Goal: Task Accomplishment & Management: Manage account settings

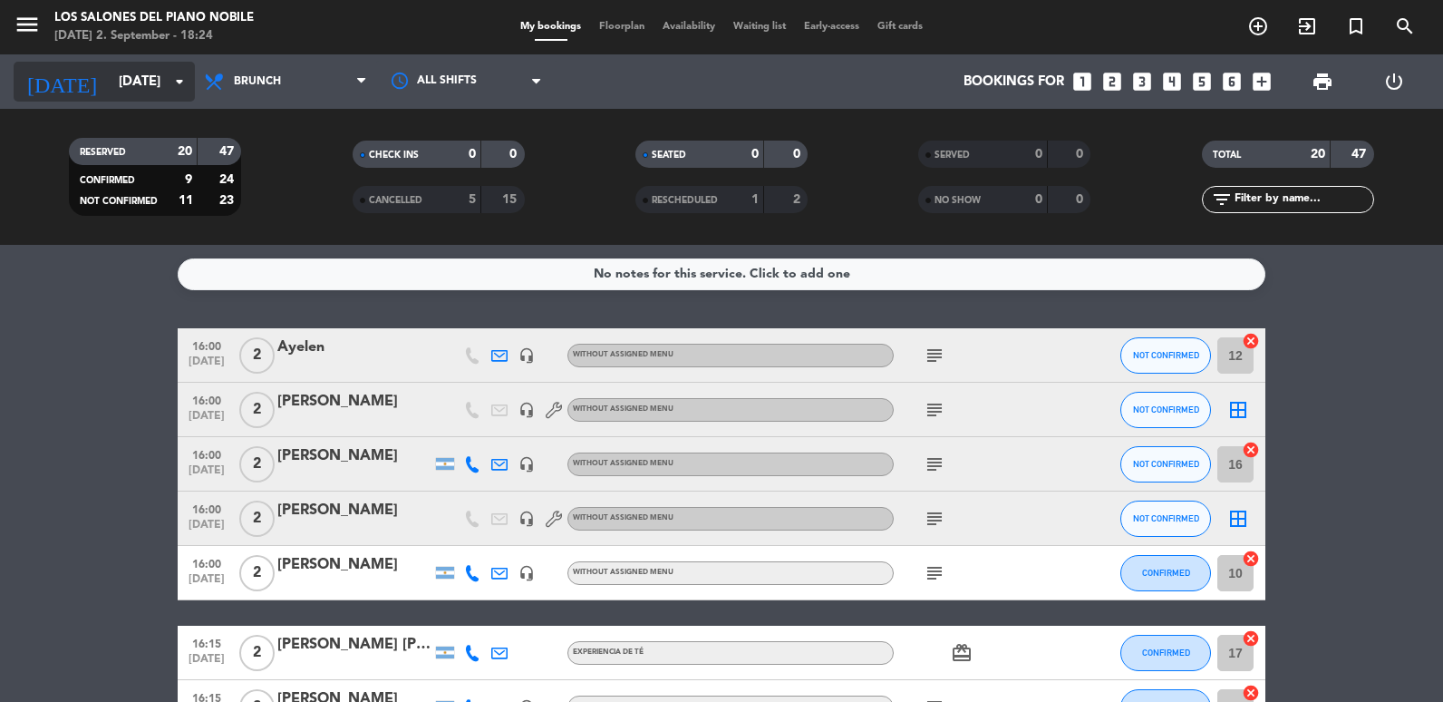
click at [110, 75] on input "[DATE]" at bounding box center [197, 82] width 174 height 34
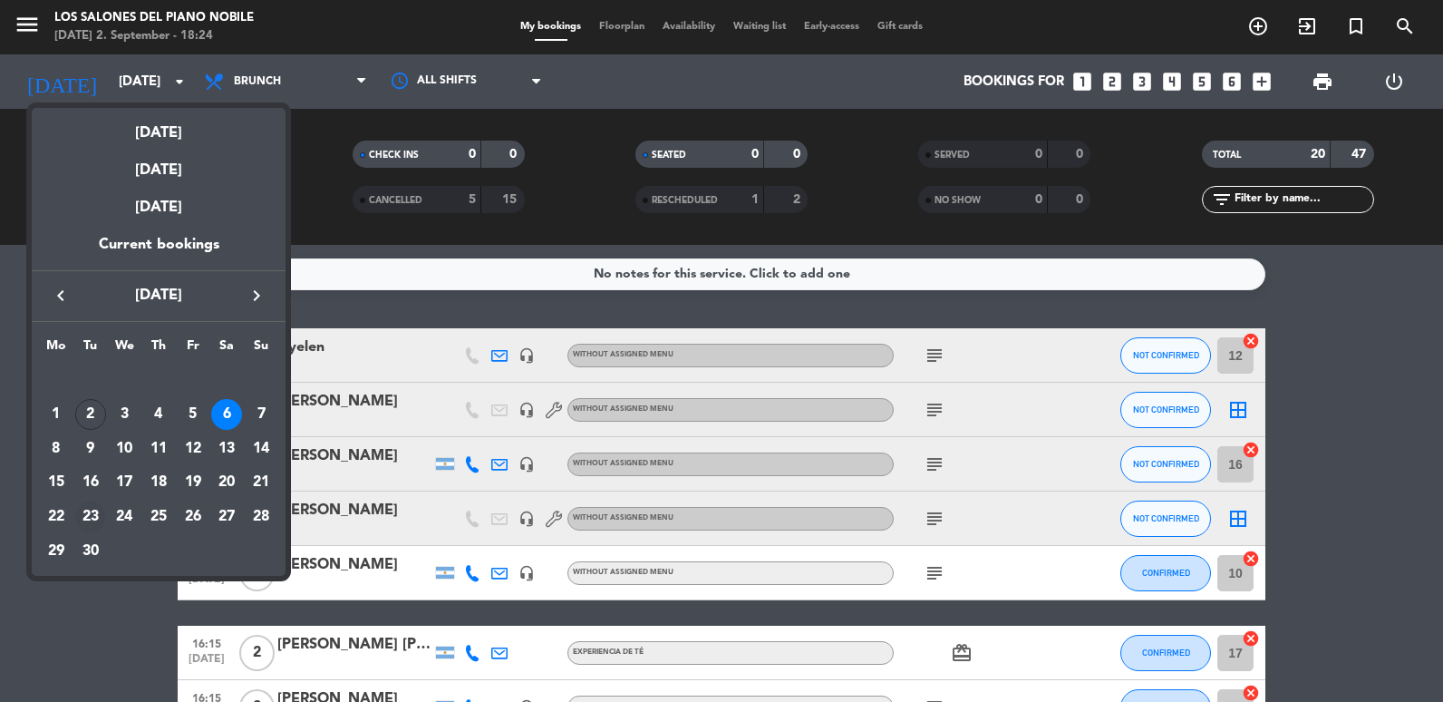
click at [94, 514] on div "23" at bounding box center [90, 516] width 31 height 31
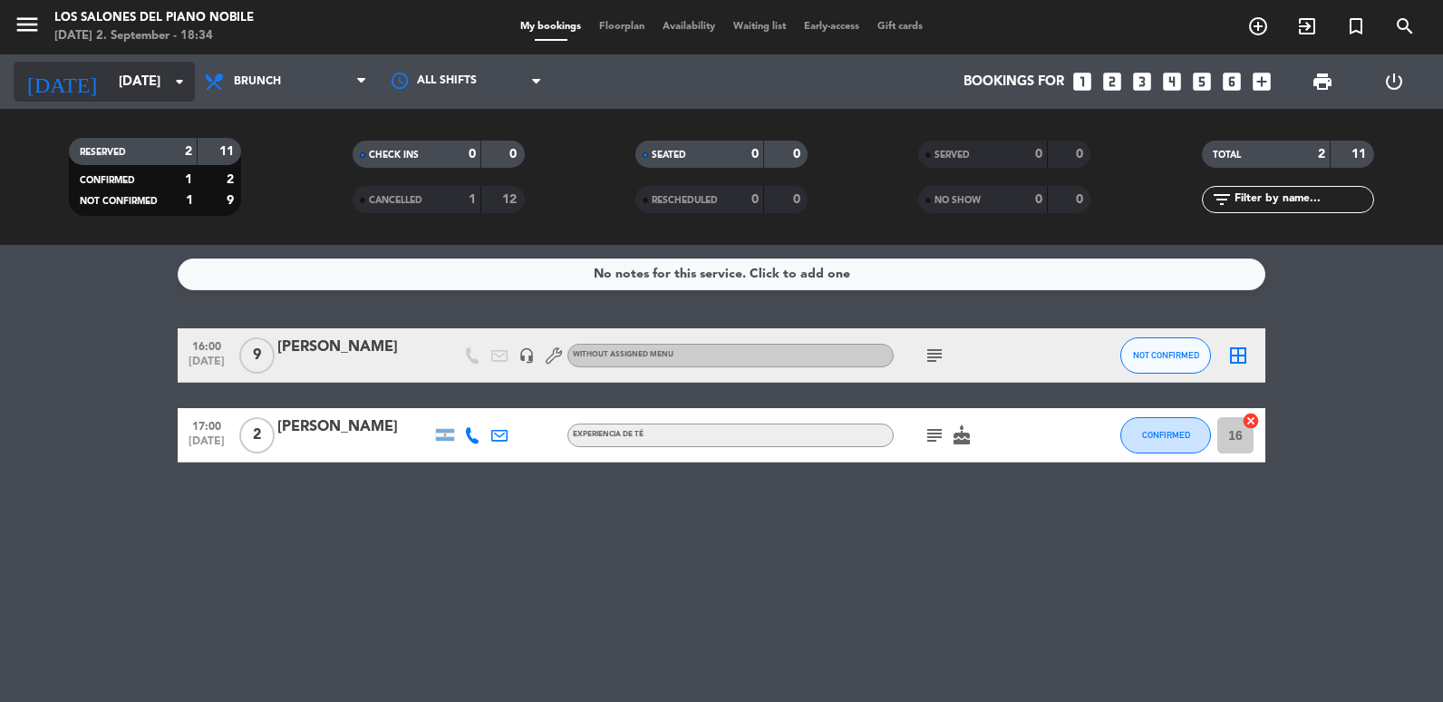
click at [110, 80] on input "[DATE]" at bounding box center [197, 82] width 174 height 34
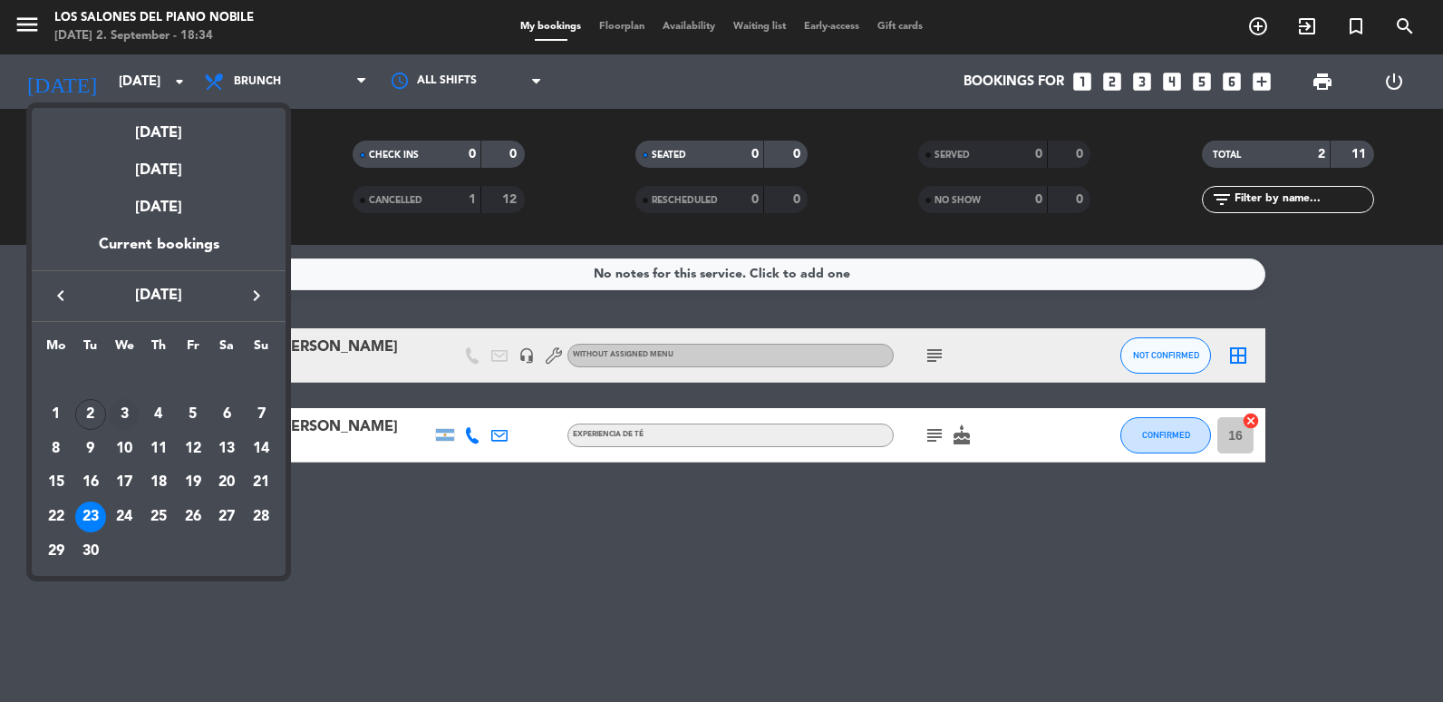
click at [119, 407] on div "3" at bounding box center [124, 414] width 31 height 31
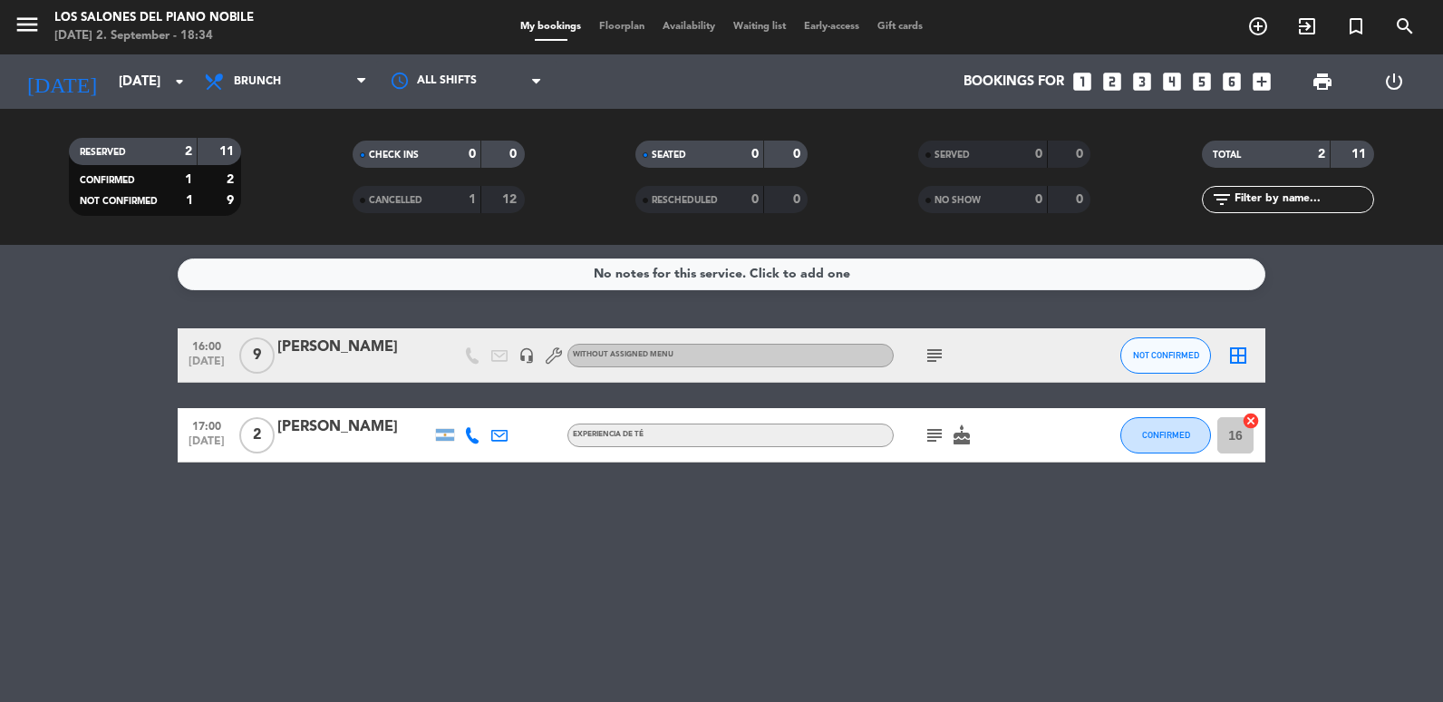
type input "[DATE]"
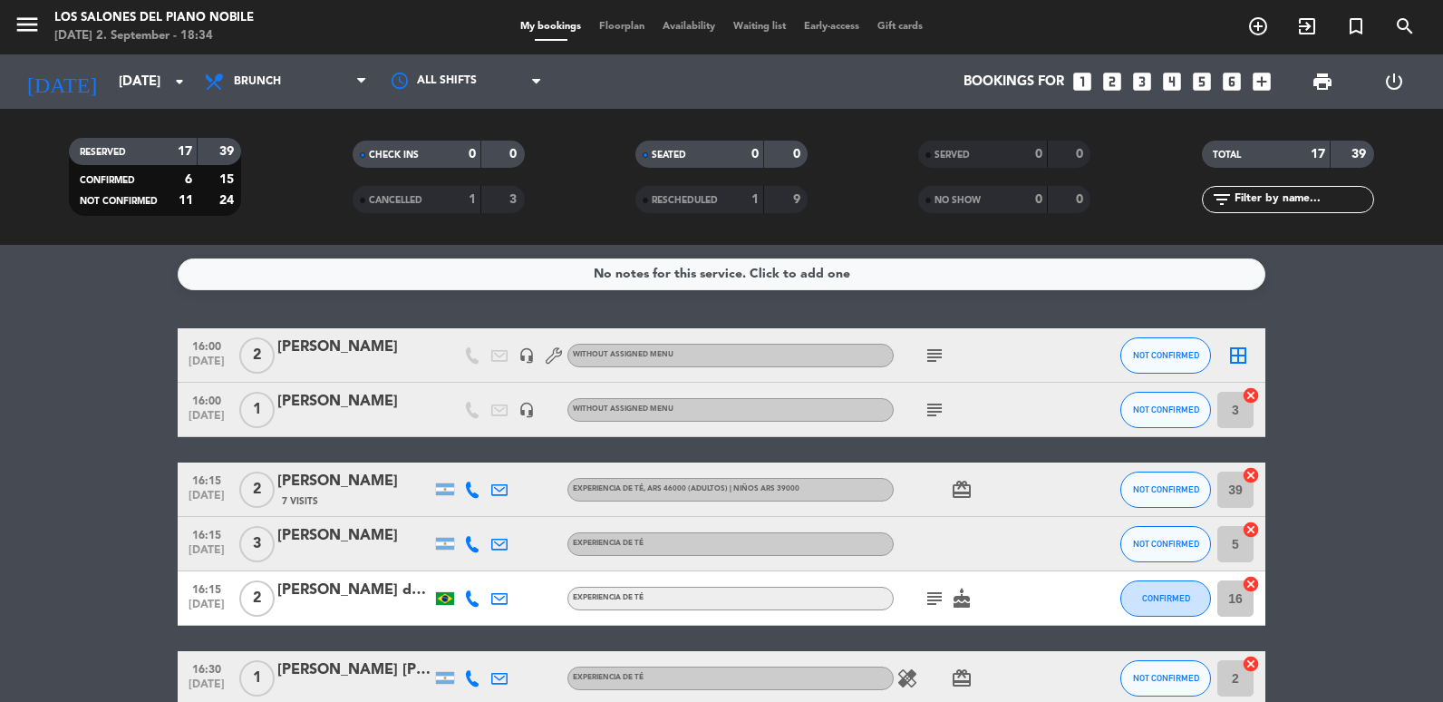
click at [1122, 83] on icon "looks_two" at bounding box center [1113, 82] width 24 height 24
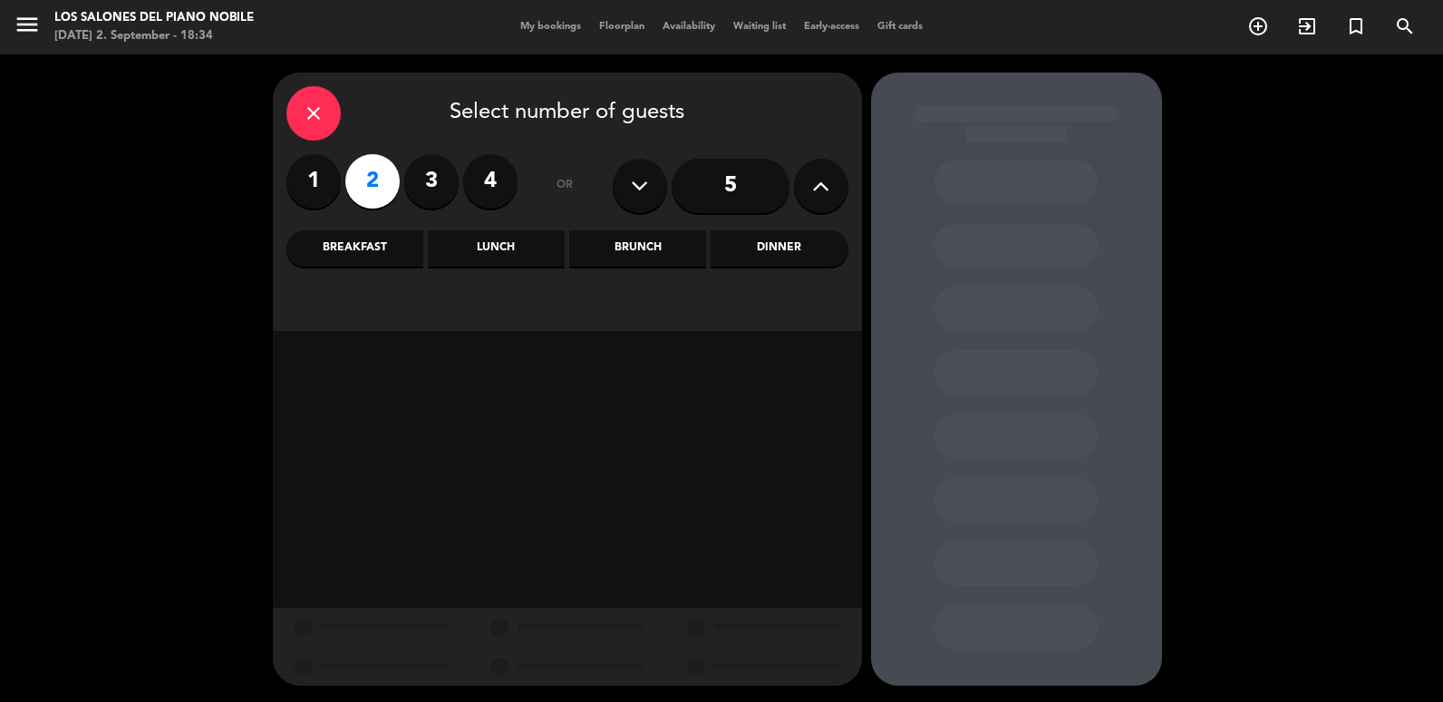
click at [639, 246] on div "Brunch" at bounding box center [637, 248] width 137 height 36
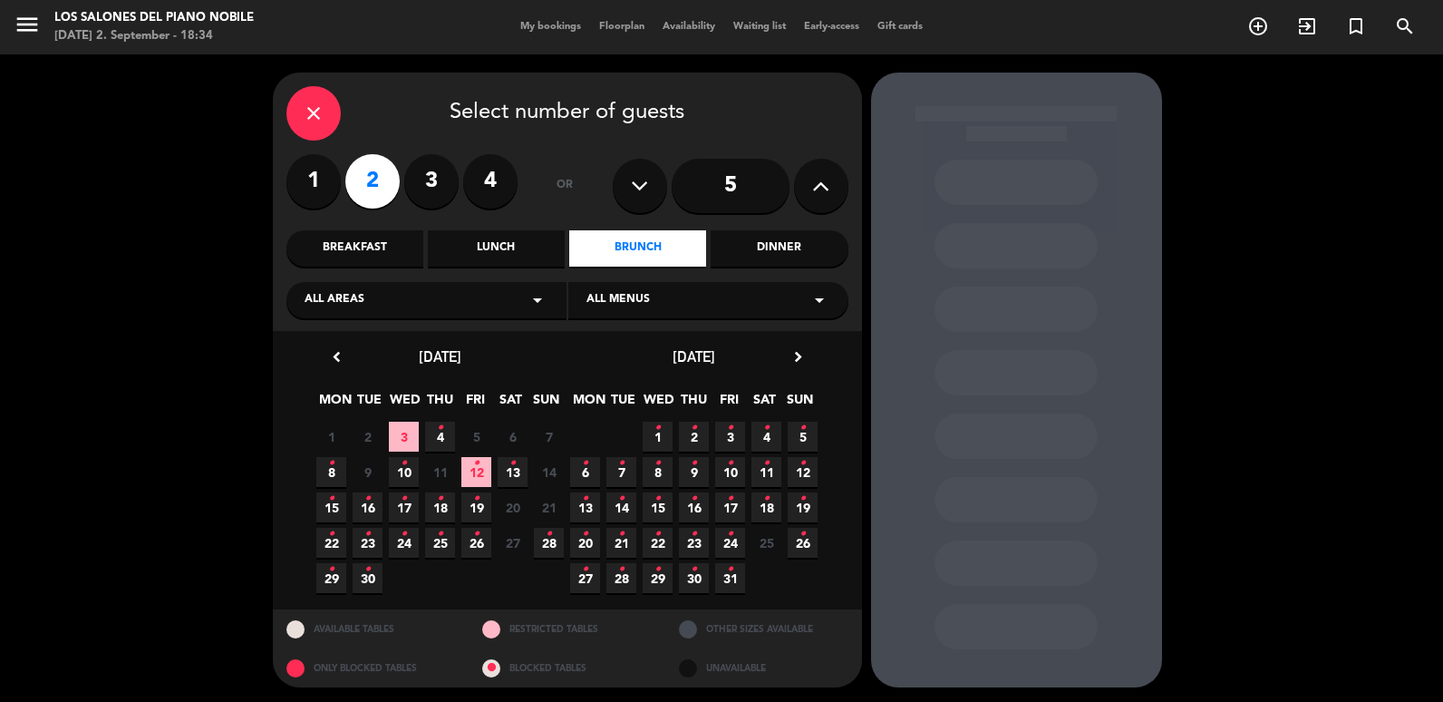
click at [401, 432] on span "3" at bounding box center [404, 437] width 30 height 30
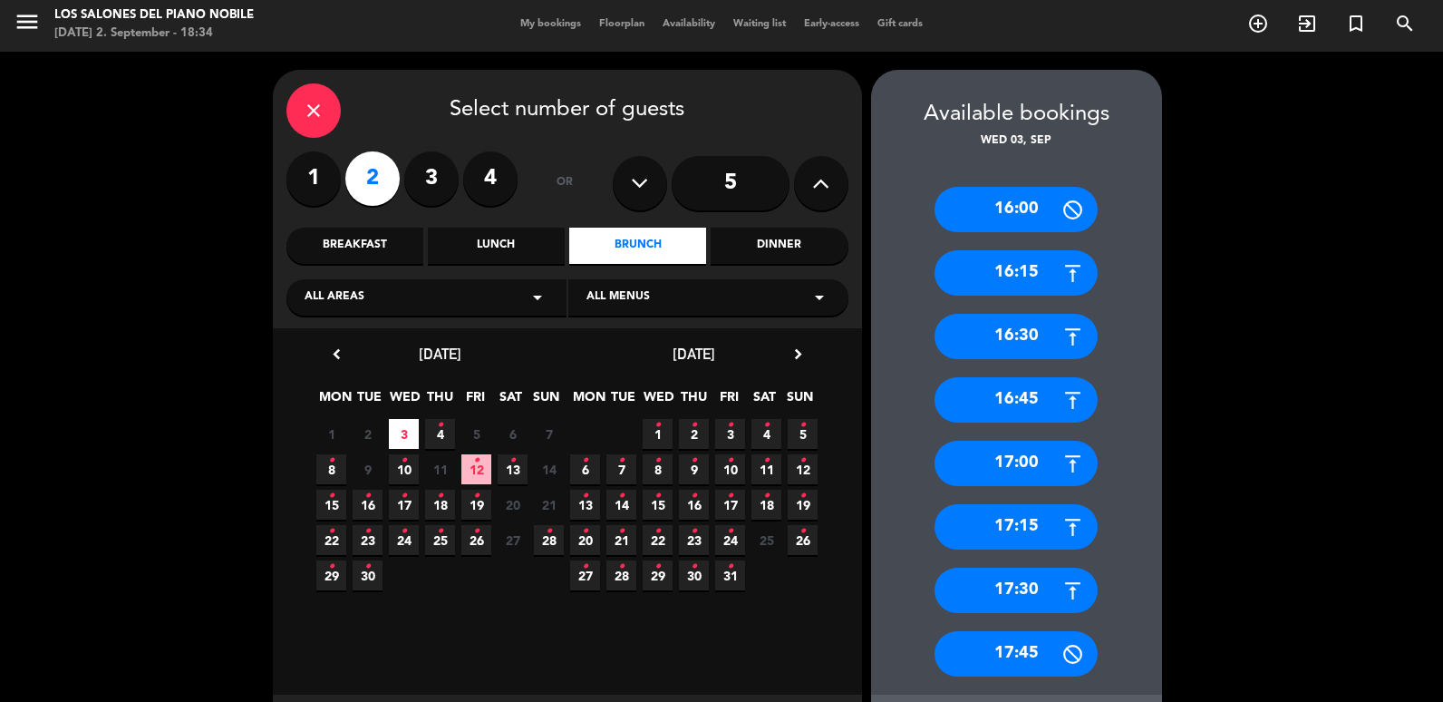
click at [316, 102] on icon "close" at bounding box center [314, 111] width 22 height 22
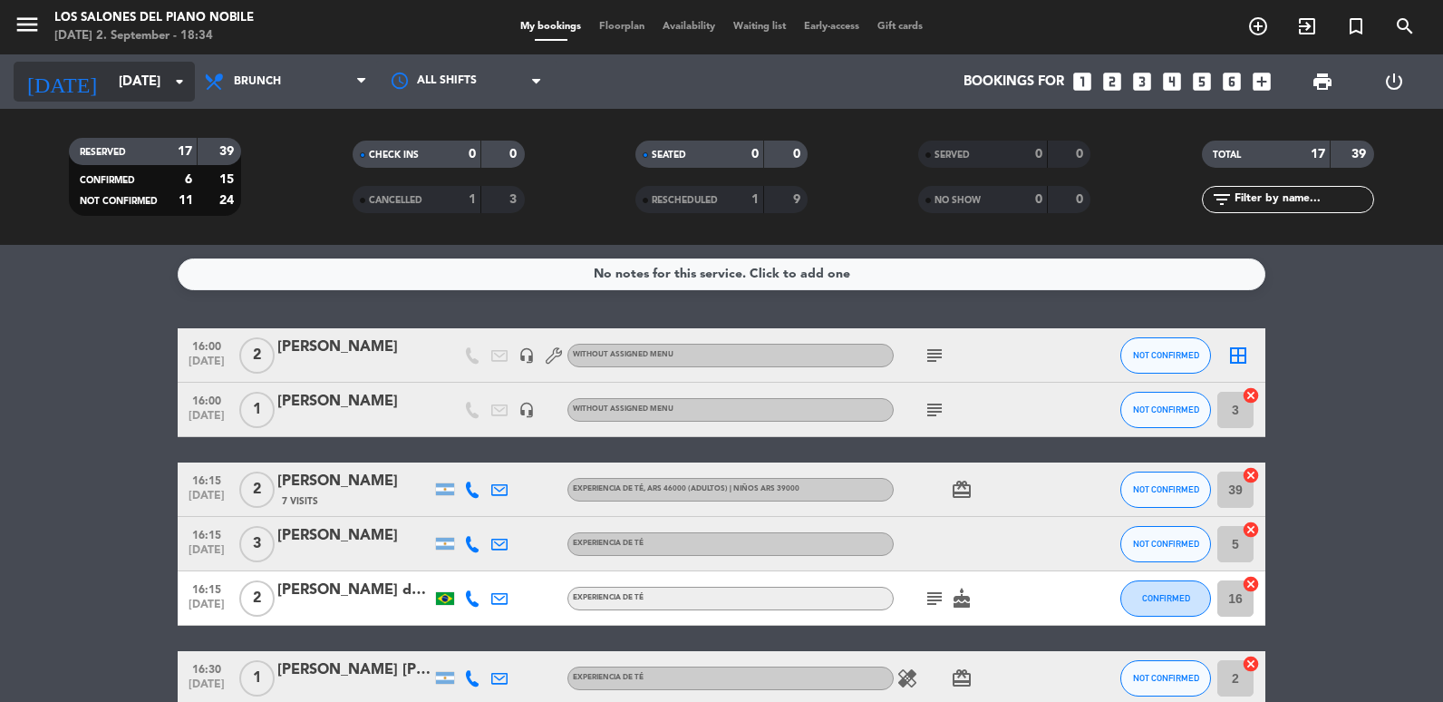
click at [170, 79] on icon "arrow_drop_down" at bounding box center [180, 82] width 22 height 22
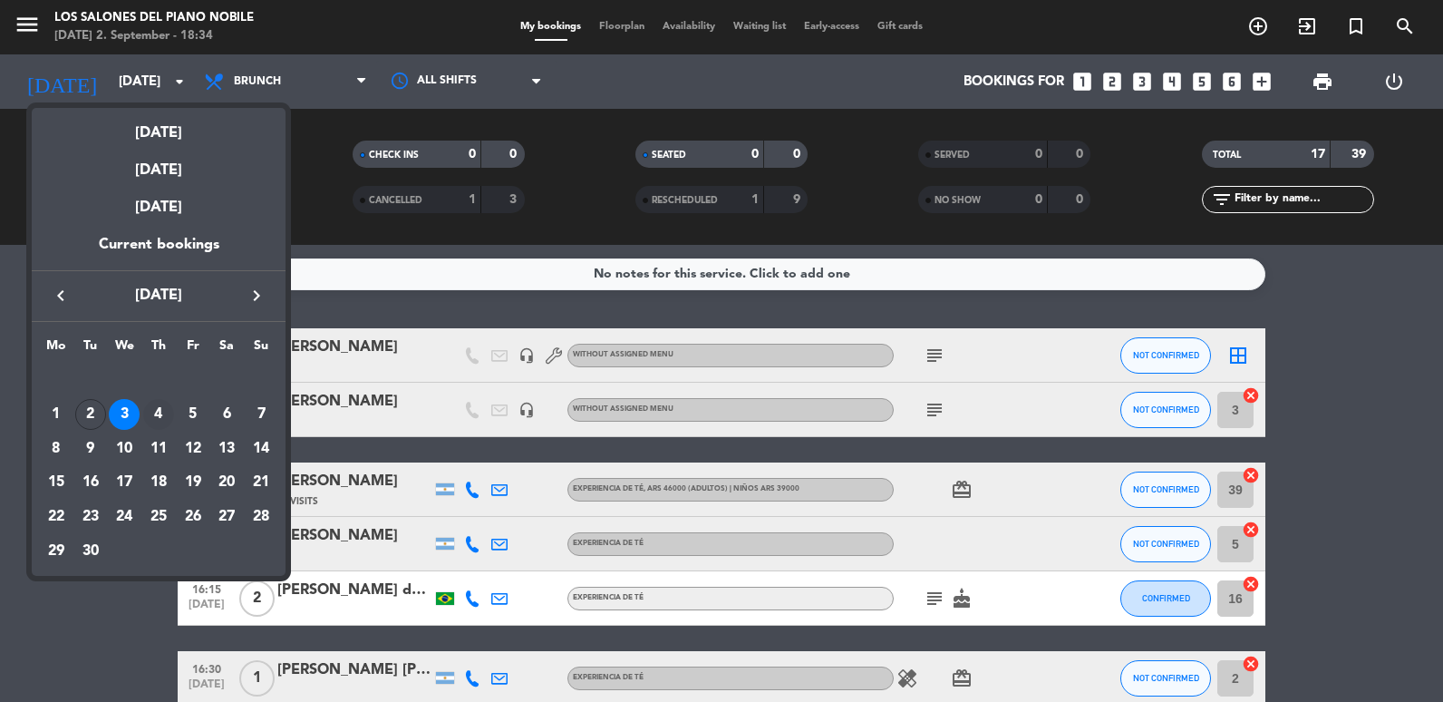
click at [157, 405] on div "4" at bounding box center [158, 414] width 31 height 31
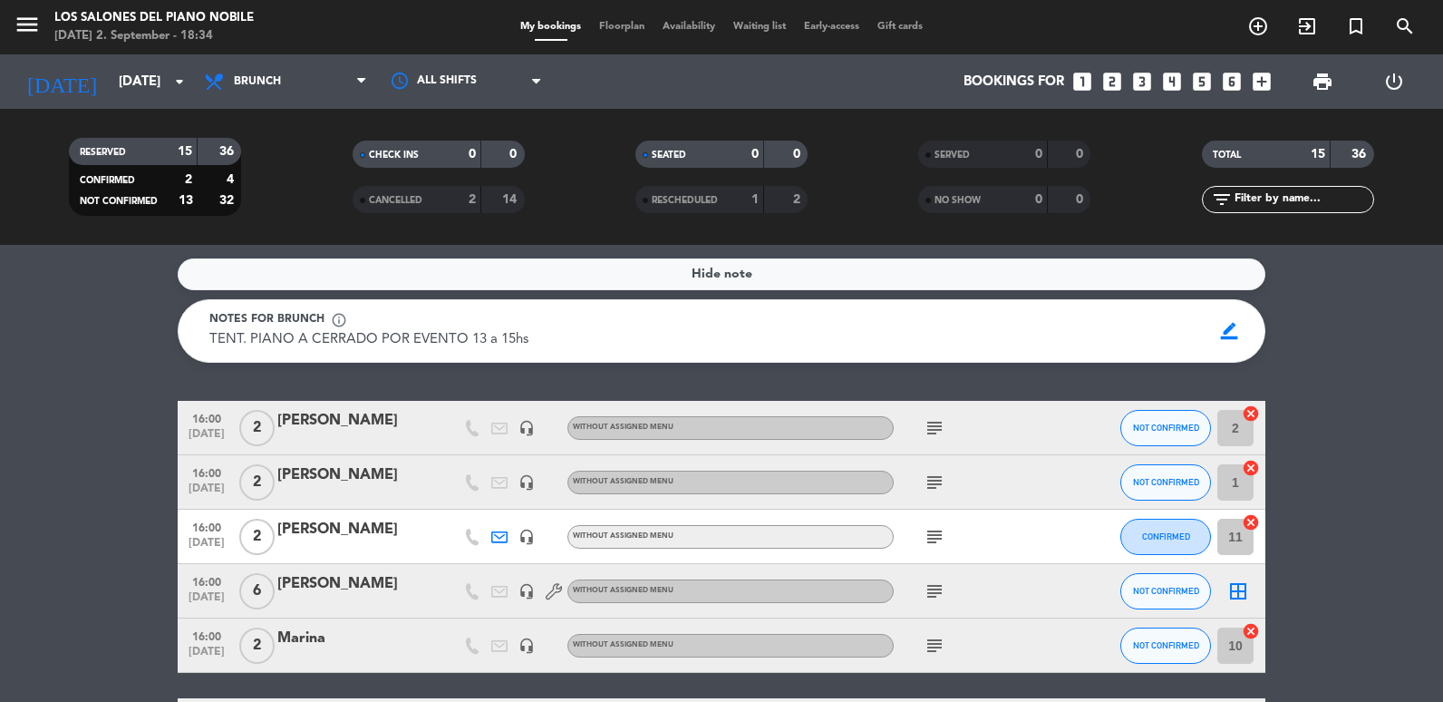
click at [143, 103] on div "[DATE] [DATE] arrow_drop_down" at bounding box center [104, 81] width 181 height 54
click at [139, 93] on input "[DATE]" at bounding box center [197, 82] width 174 height 34
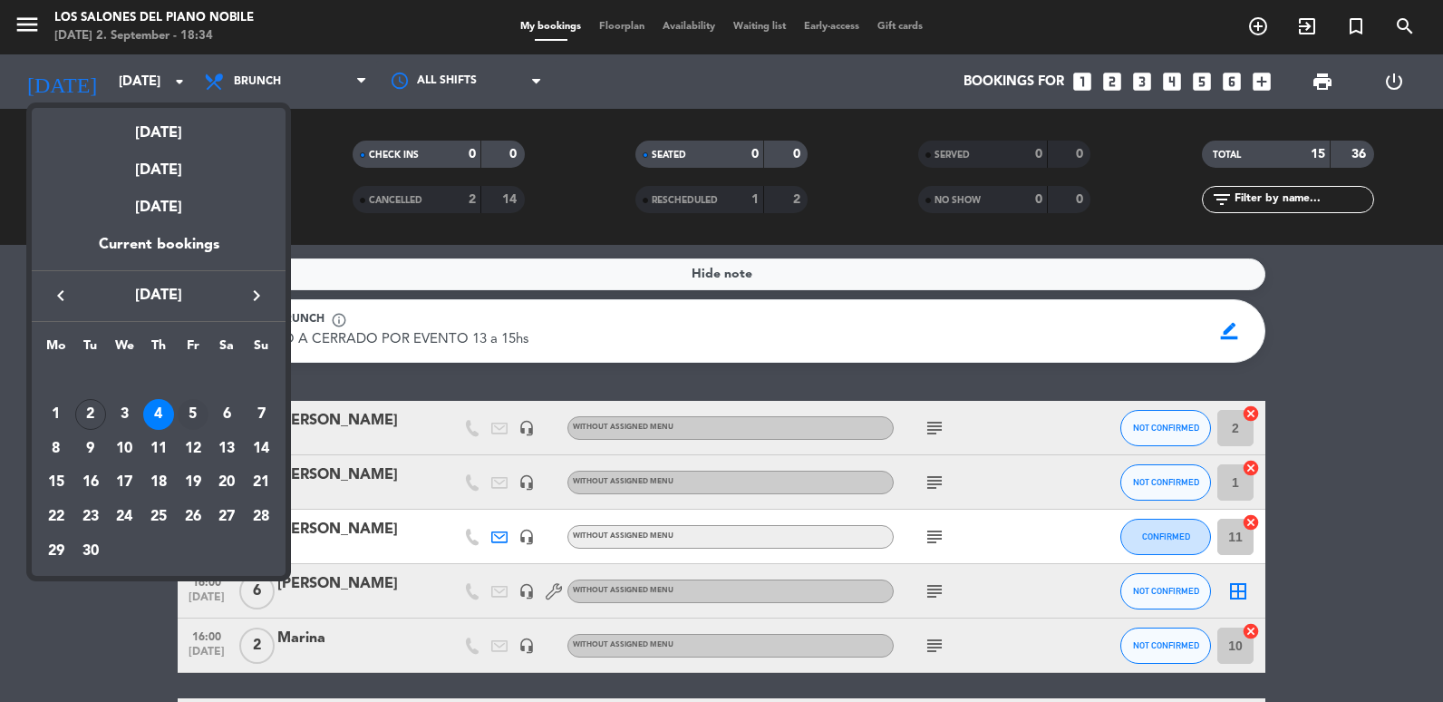
click at [190, 423] on div "5" at bounding box center [193, 414] width 31 height 31
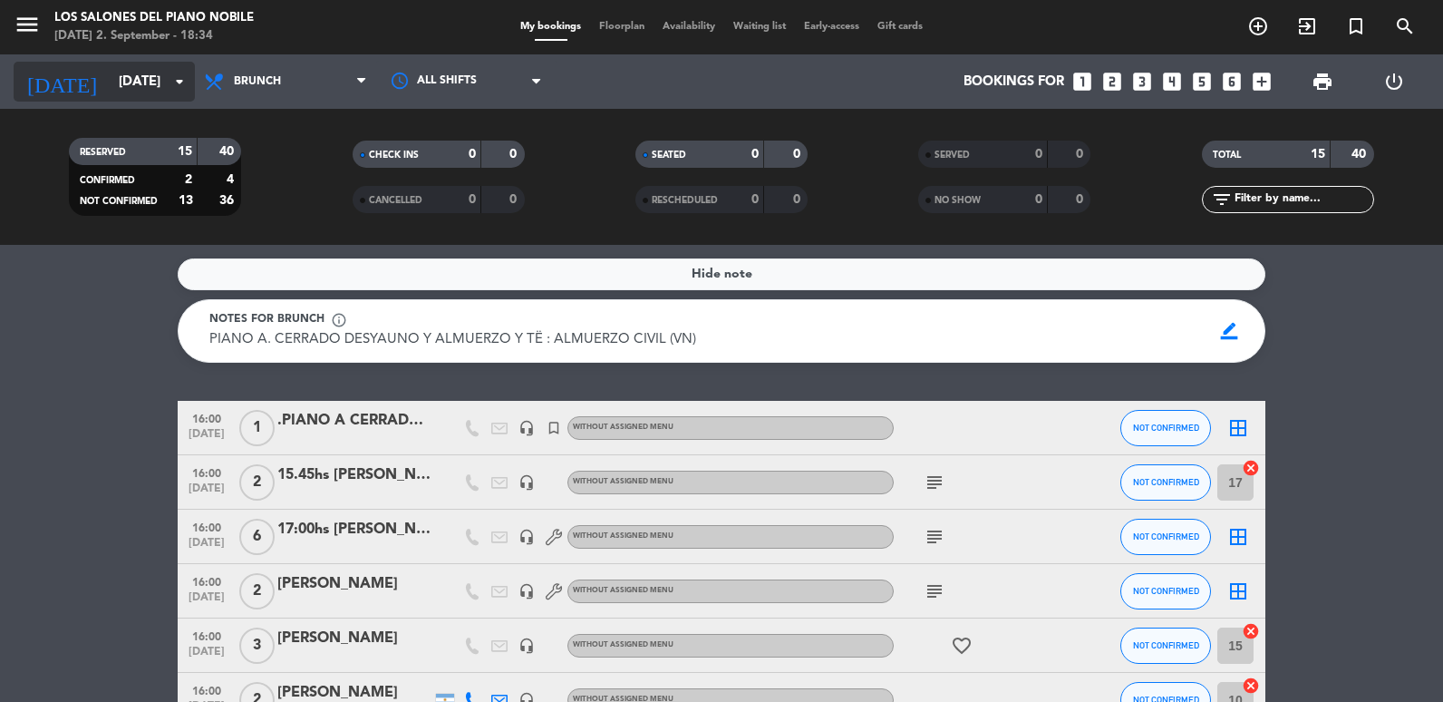
drag, startPoint x: 133, startPoint y: 56, endPoint x: 154, endPoint y: 77, distance: 29.5
click at [134, 56] on div "[DATE] [DATE] arrow_drop_down" at bounding box center [104, 81] width 181 height 54
click at [121, 61] on div "[DATE] [DATE] arrow_drop_down" at bounding box center [104, 81] width 181 height 54
click at [118, 81] on input "[DATE]" at bounding box center [197, 82] width 174 height 34
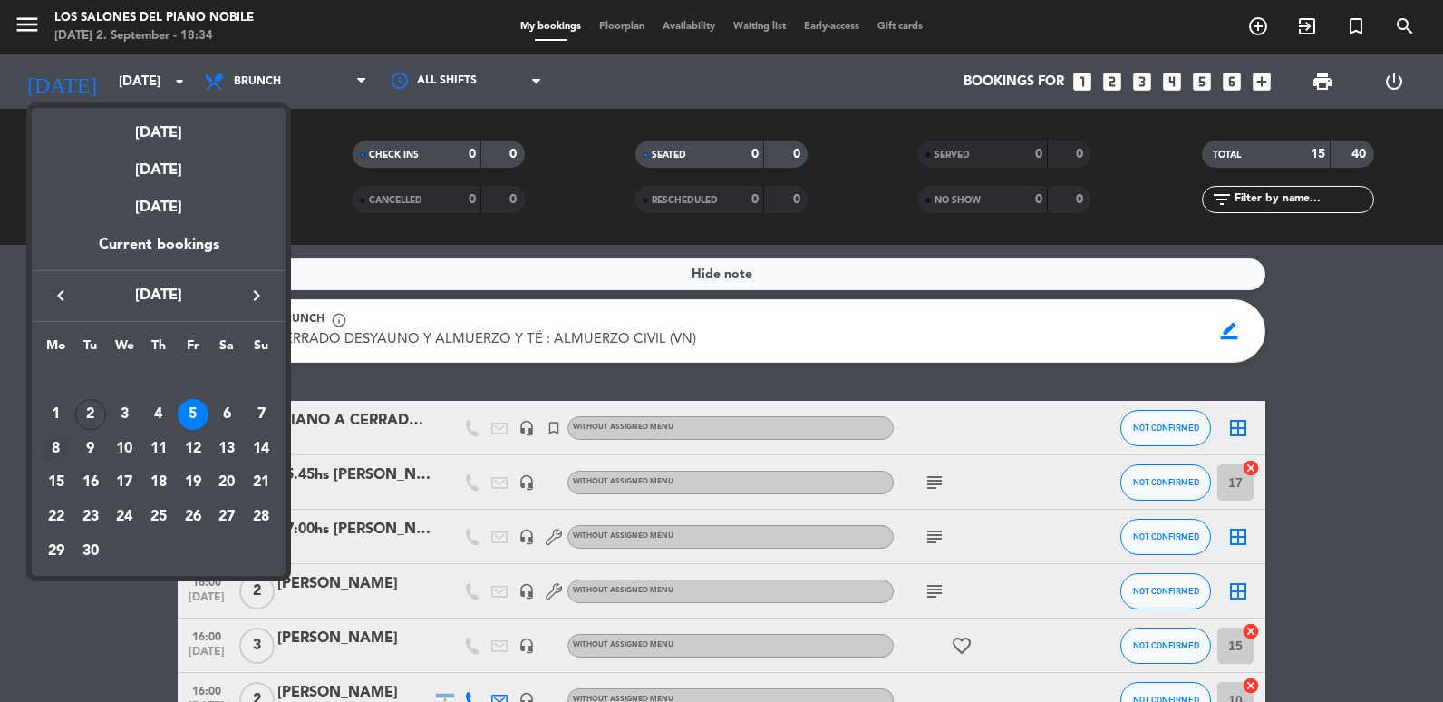
click at [57, 439] on div "8" at bounding box center [56, 448] width 31 height 31
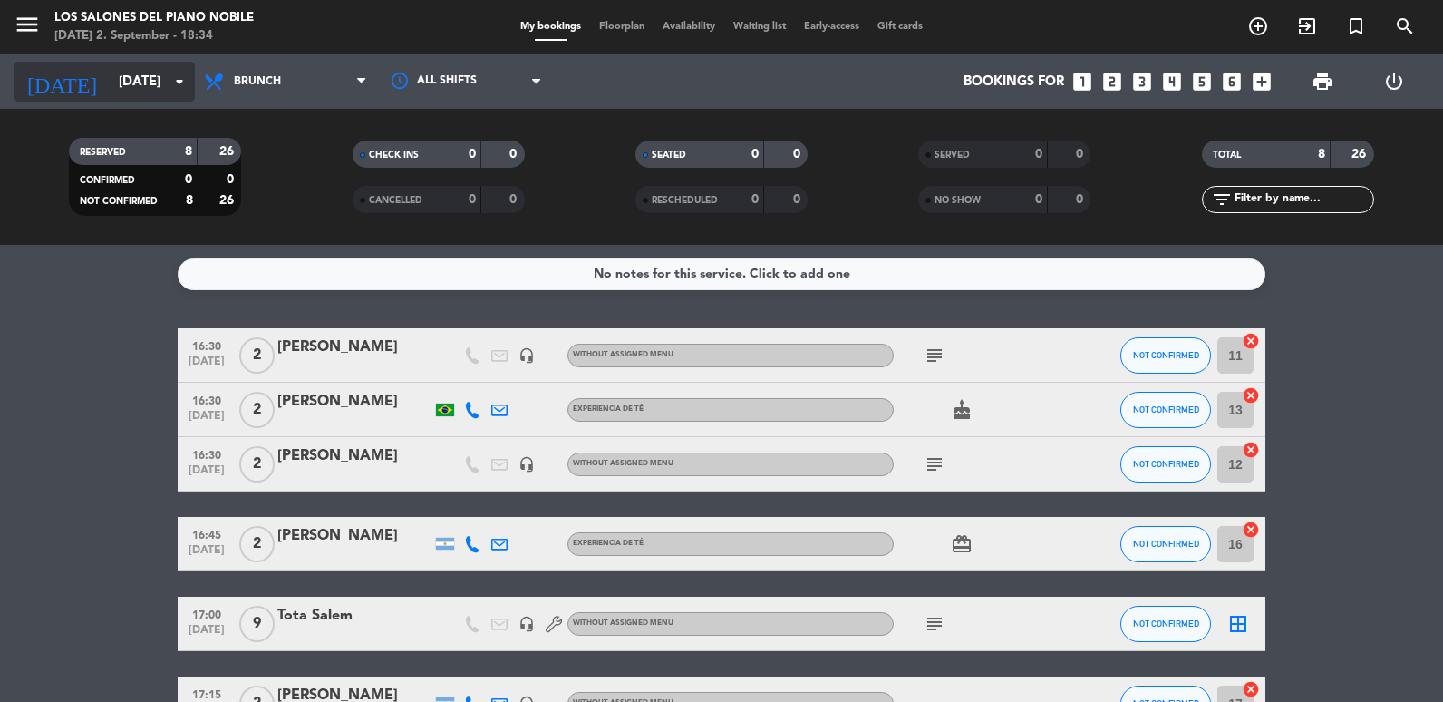
click at [110, 88] on input "[DATE]" at bounding box center [197, 82] width 174 height 34
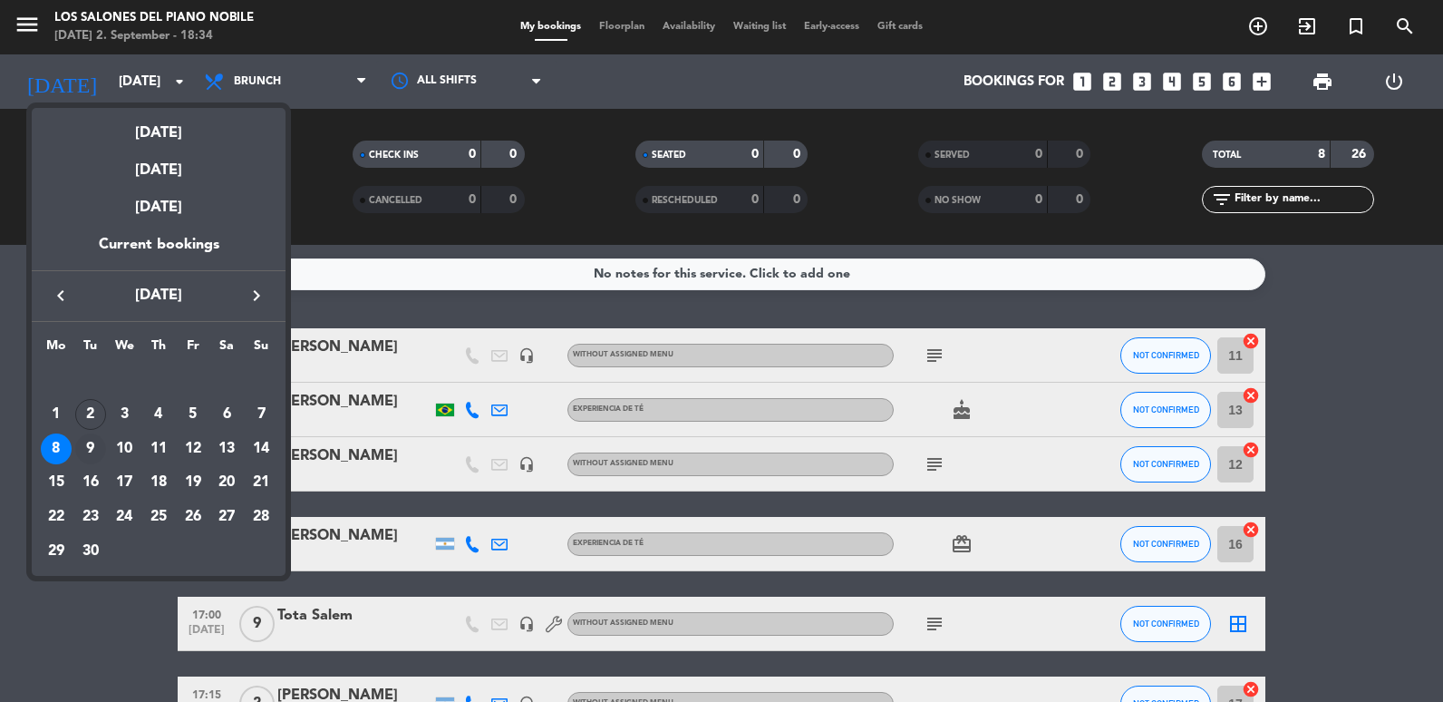
click at [92, 441] on div "9" at bounding box center [90, 448] width 31 height 31
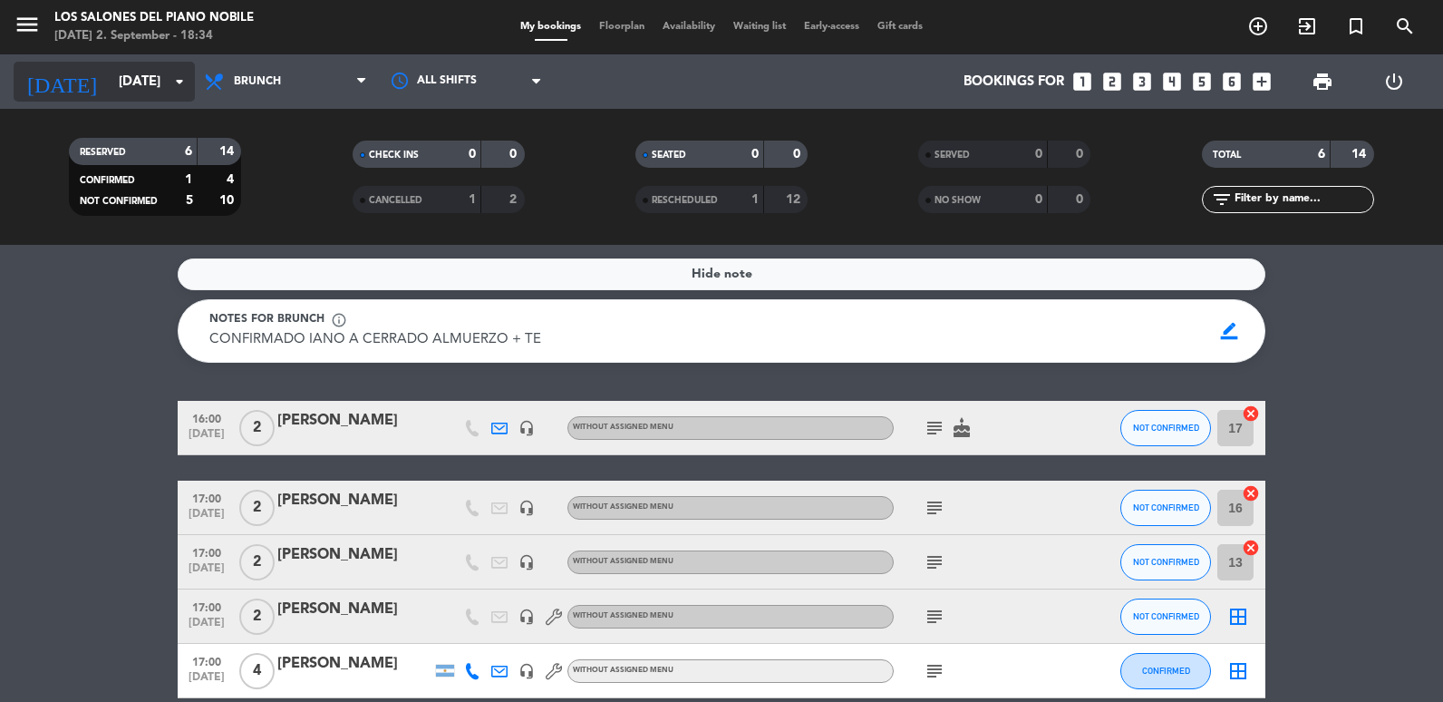
click at [168, 63] on div "[DATE] [DATE] arrow_drop_down" at bounding box center [104, 82] width 181 height 40
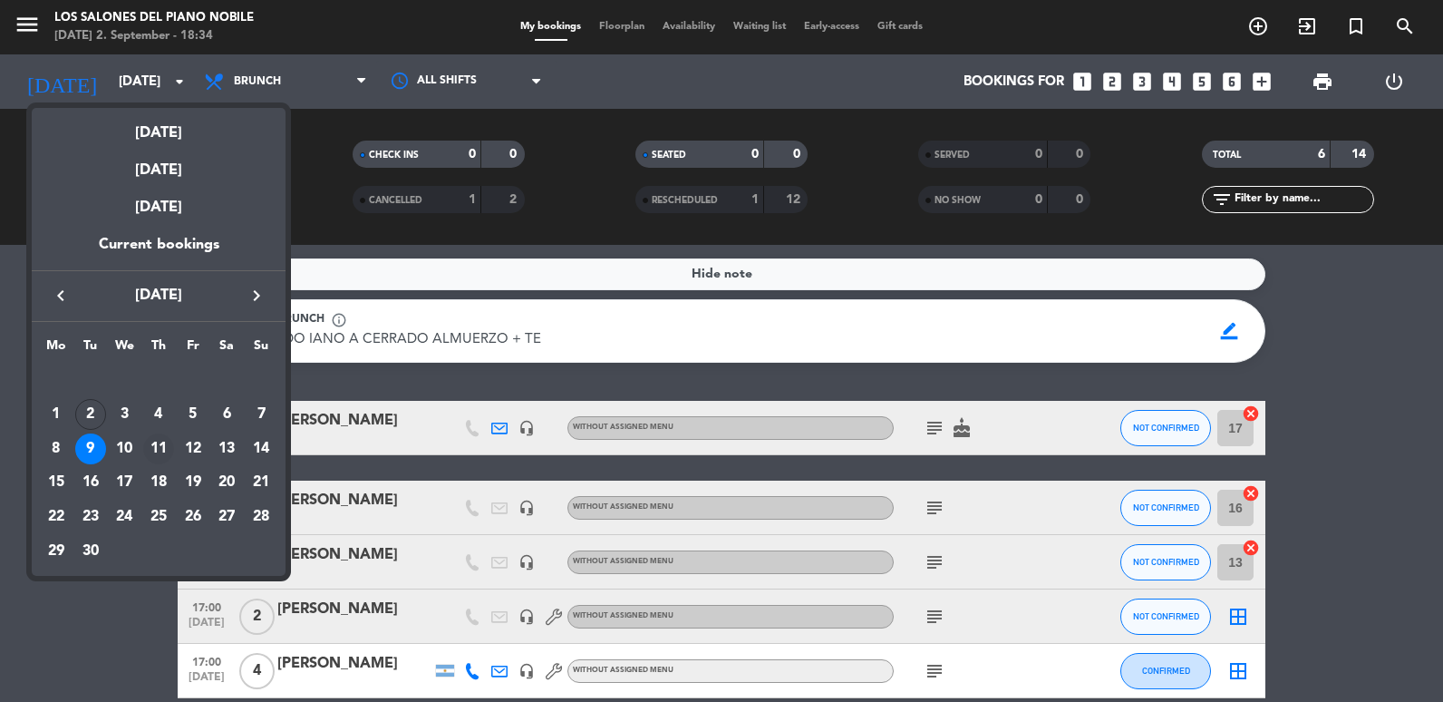
click at [151, 439] on div "11" at bounding box center [158, 448] width 31 height 31
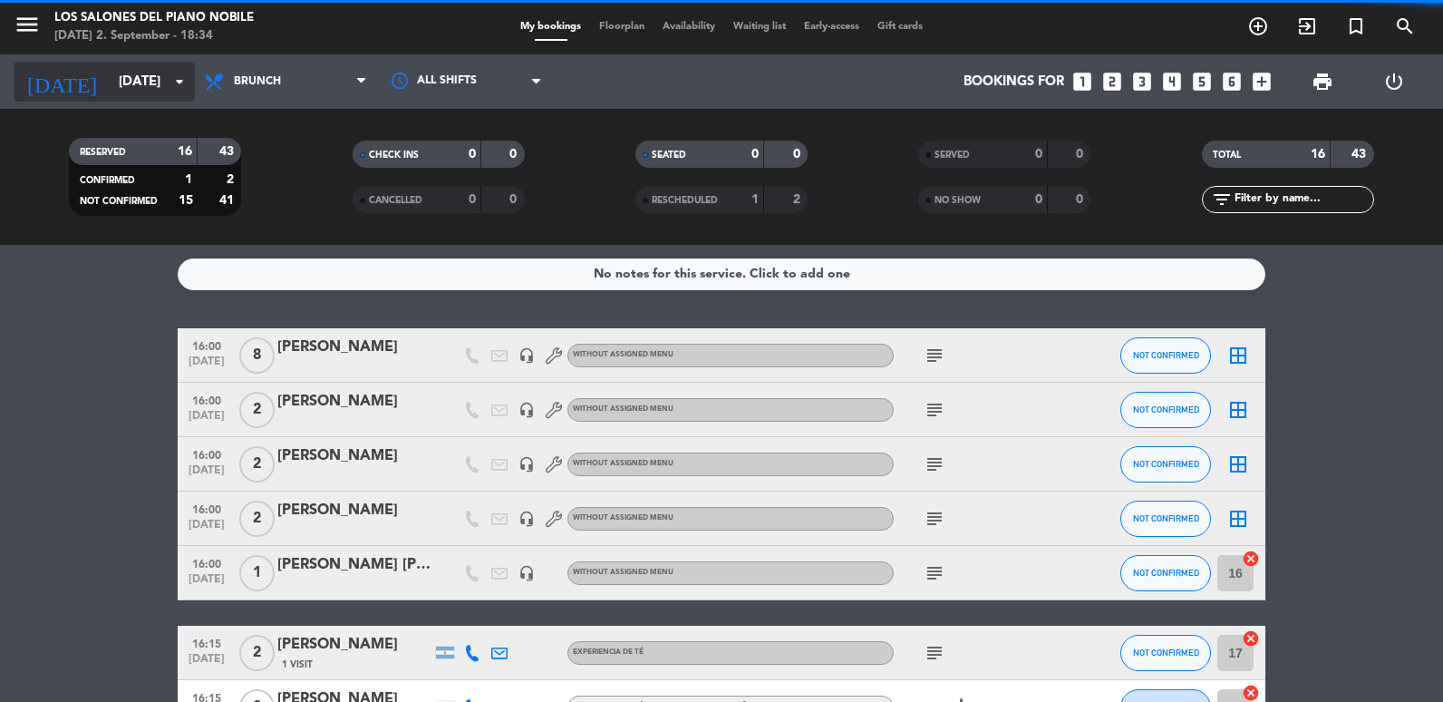
click at [129, 84] on input "[DATE]" at bounding box center [197, 82] width 174 height 34
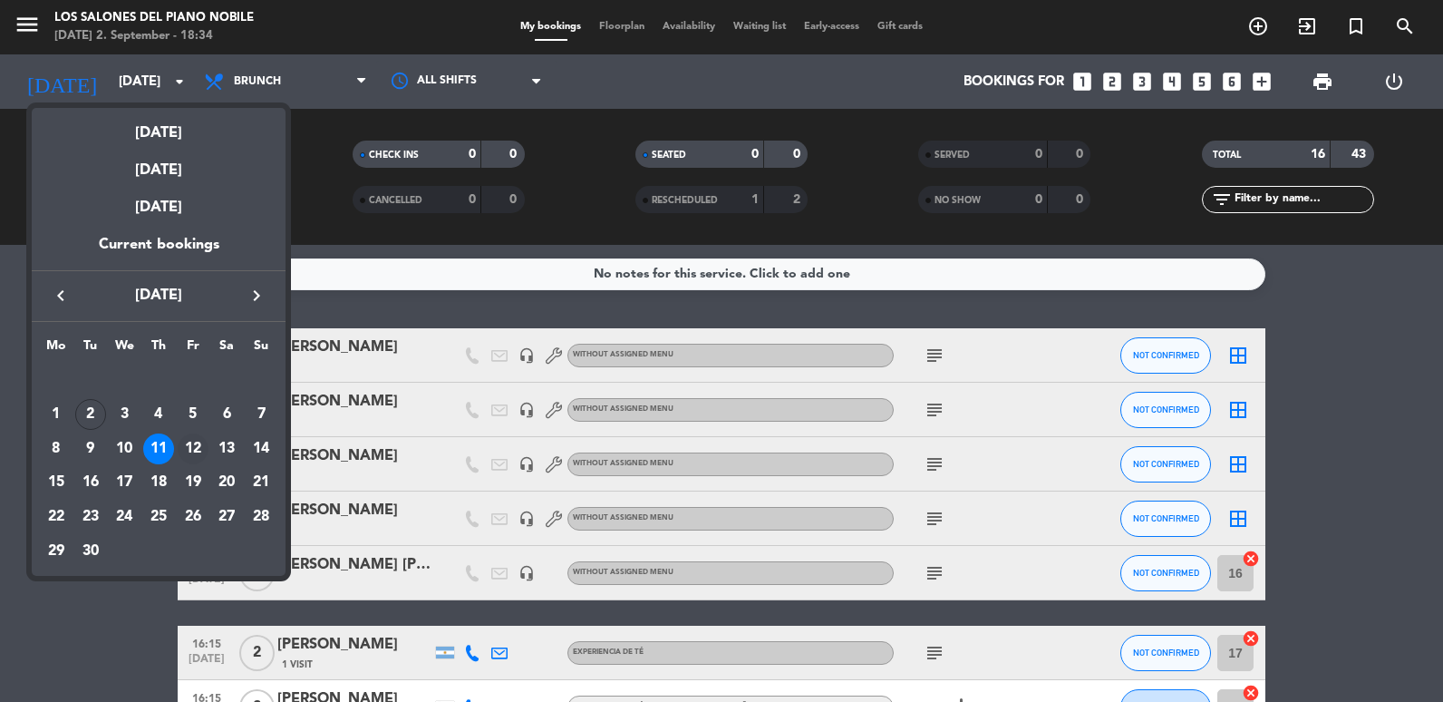
click at [182, 454] on div "12" at bounding box center [193, 448] width 31 height 31
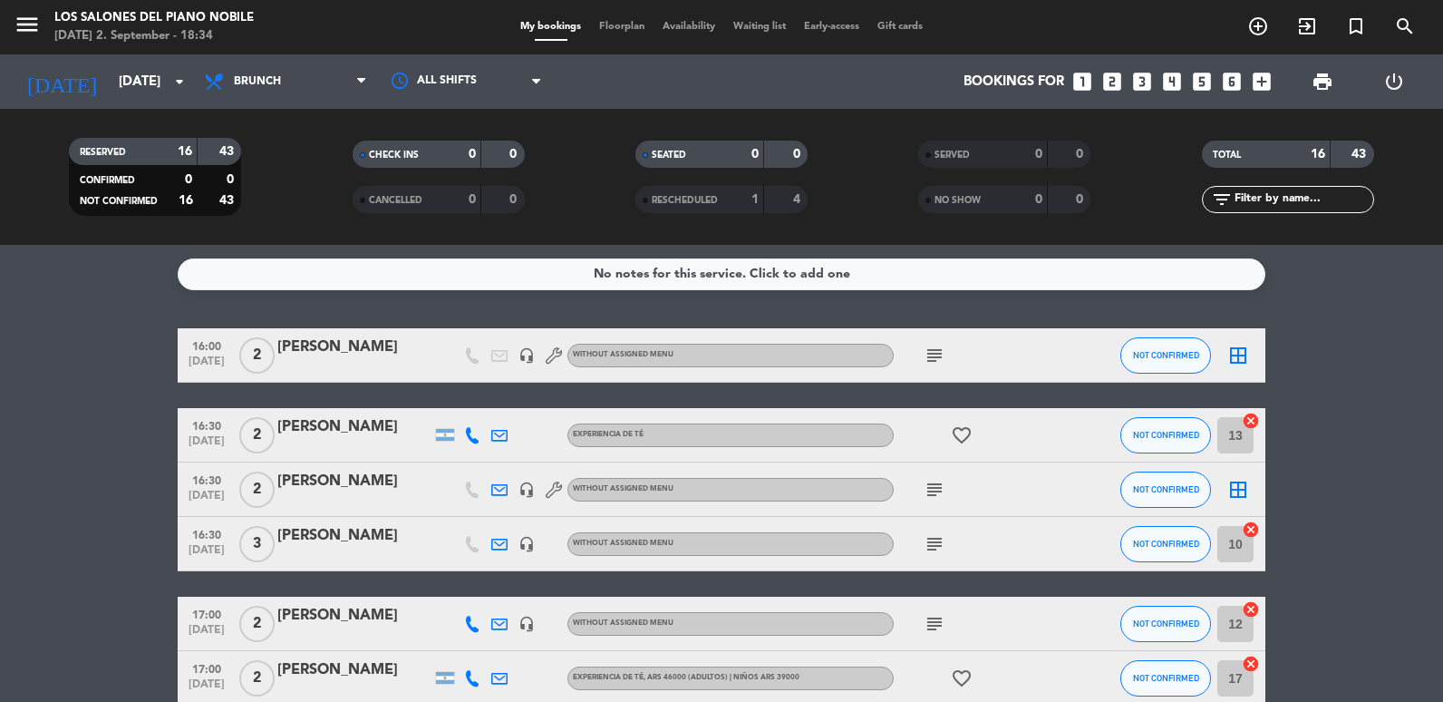
click at [107, 43] on div "[DATE] 2. September - 18:34" at bounding box center [153, 36] width 199 height 18
click at [131, 100] on div "[DATE] [DATE] arrow_drop_down" at bounding box center [104, 82] width 181 height 40
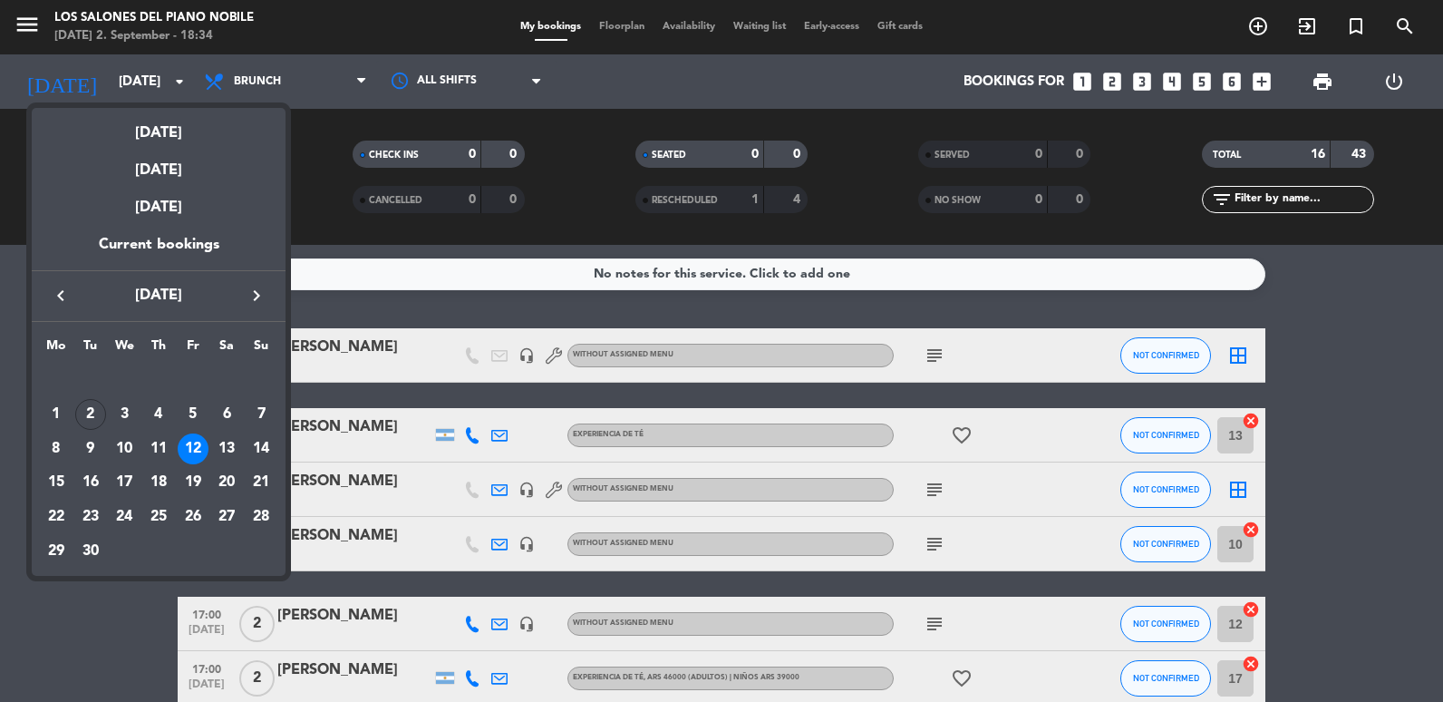
click at [25, 35] on div at bounding box center [721, 351] width 1443 height 702
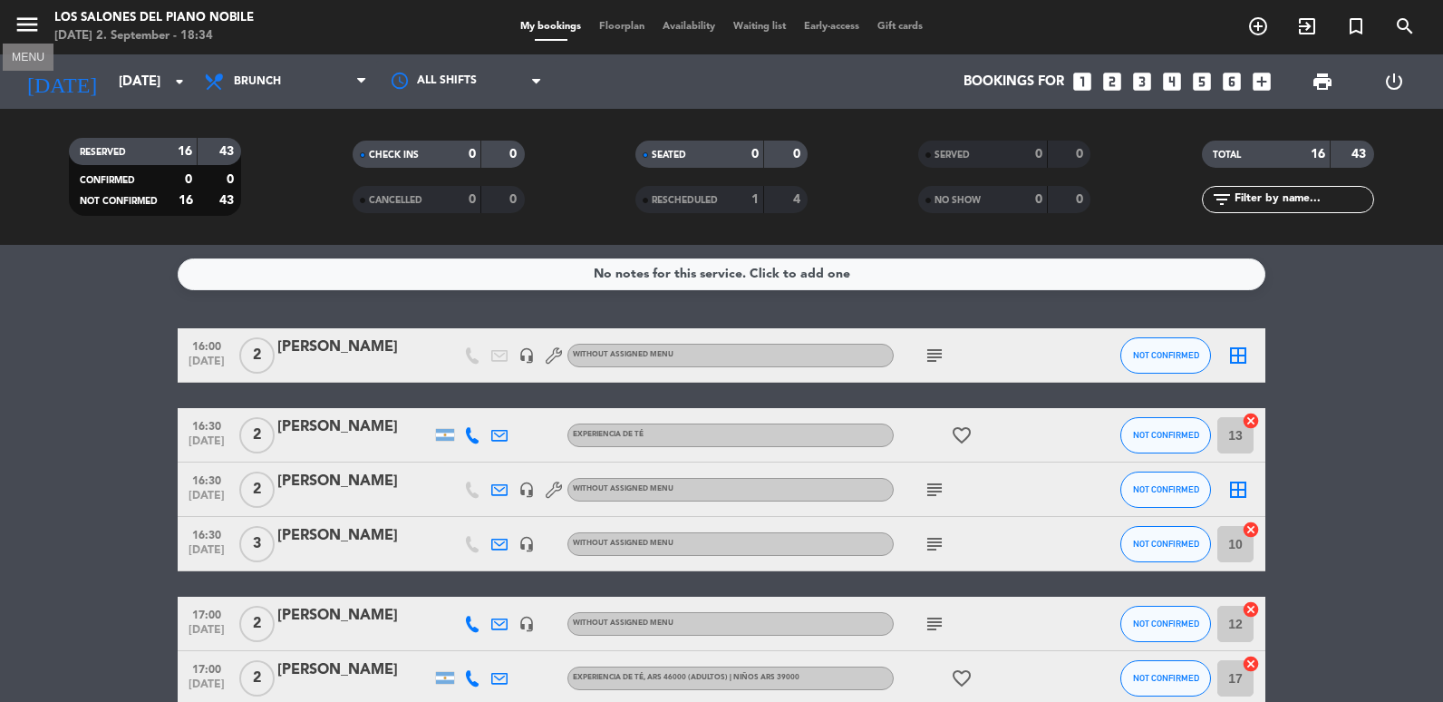
click at [25, 35] on icon "menu" at bounding box center [27, 24] width 27 height 27
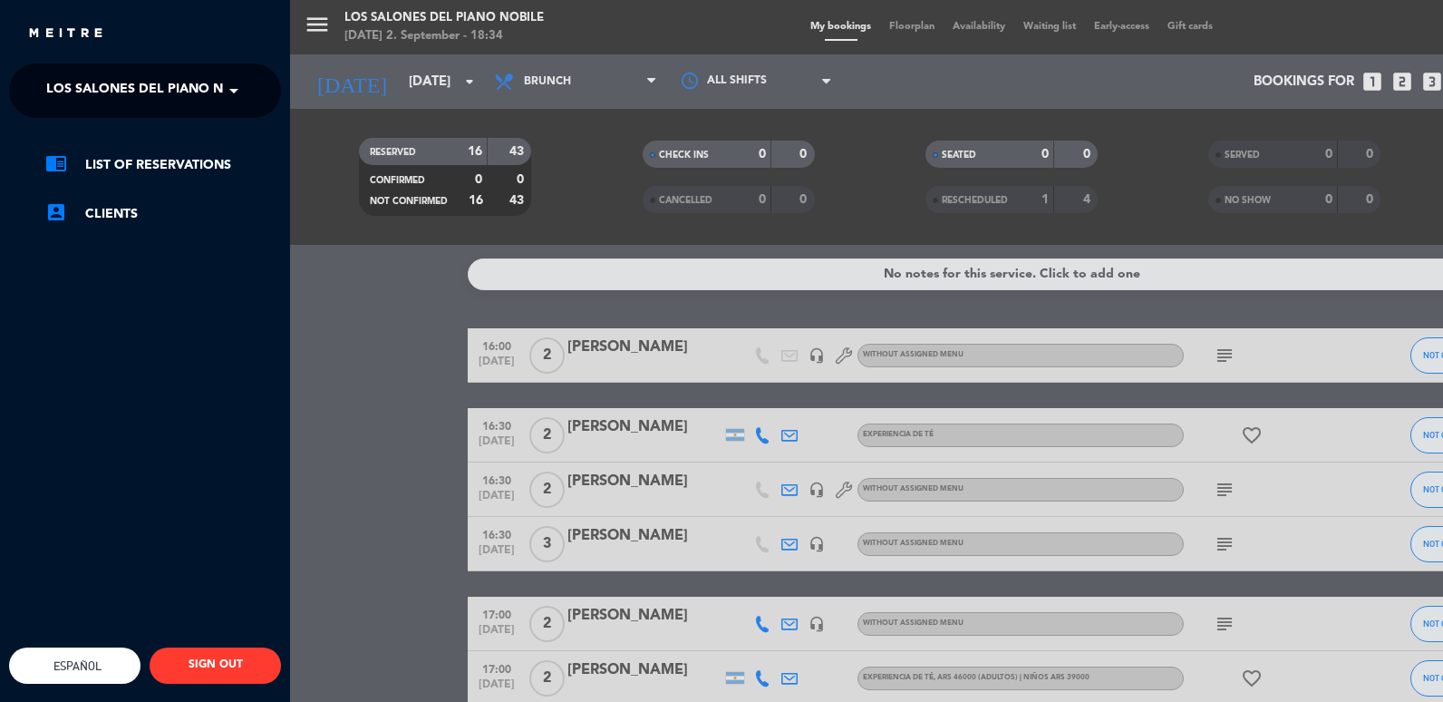
click at [222, 94] on span "Los Salones del Piano Nobile" at bounding box center [153, 91] width 215 height 38
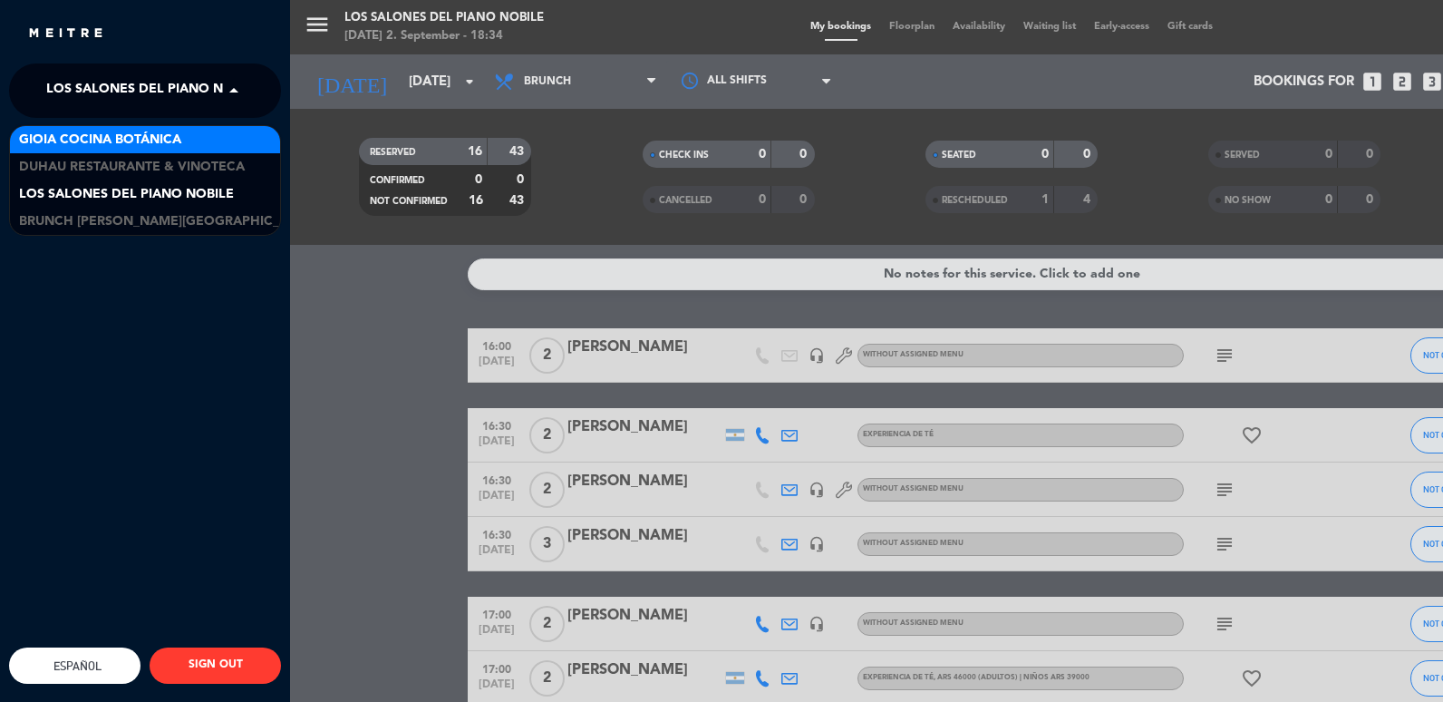
click at [123, 150] on span "Gioia Cocina Botánica" at bounding box center [100, 140] width 162 height 21
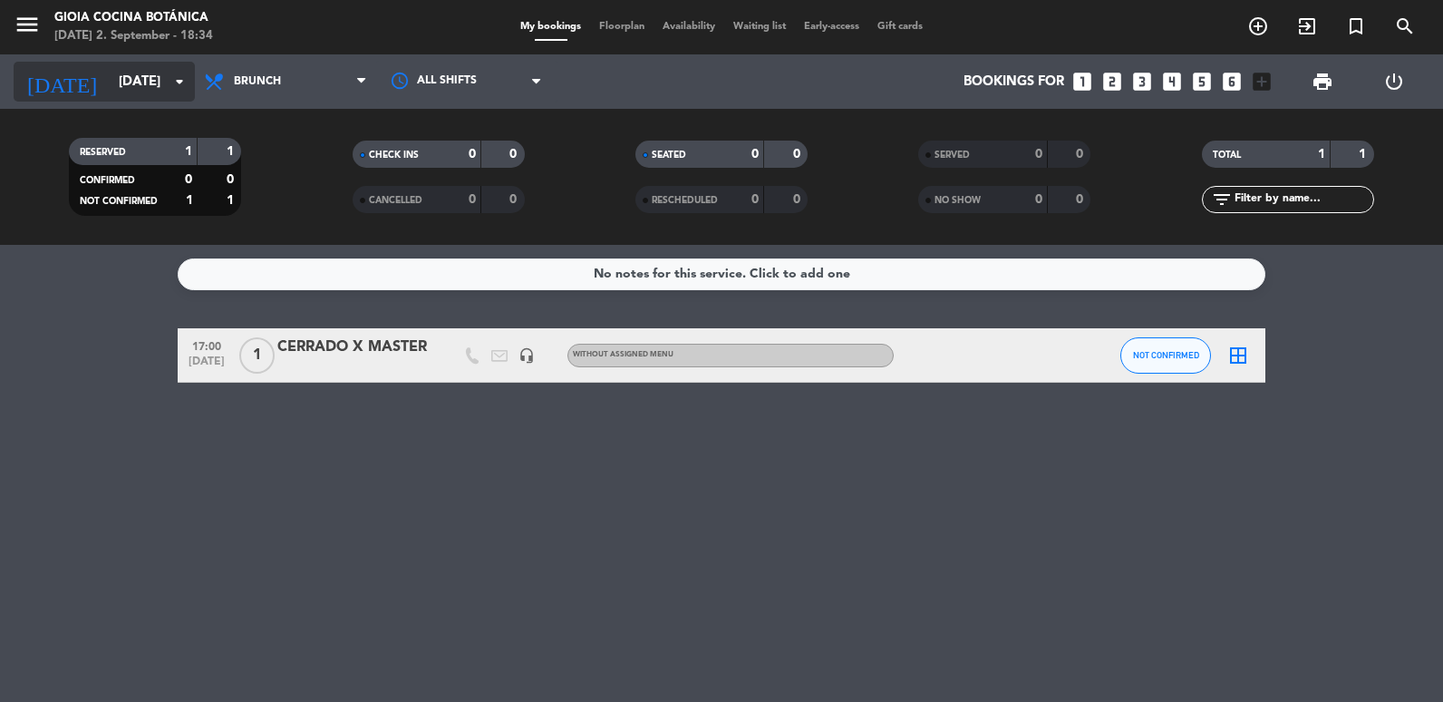
click at [149, 94] on input "[DATE]" at bounding box center [197, 82] width 174 height 34
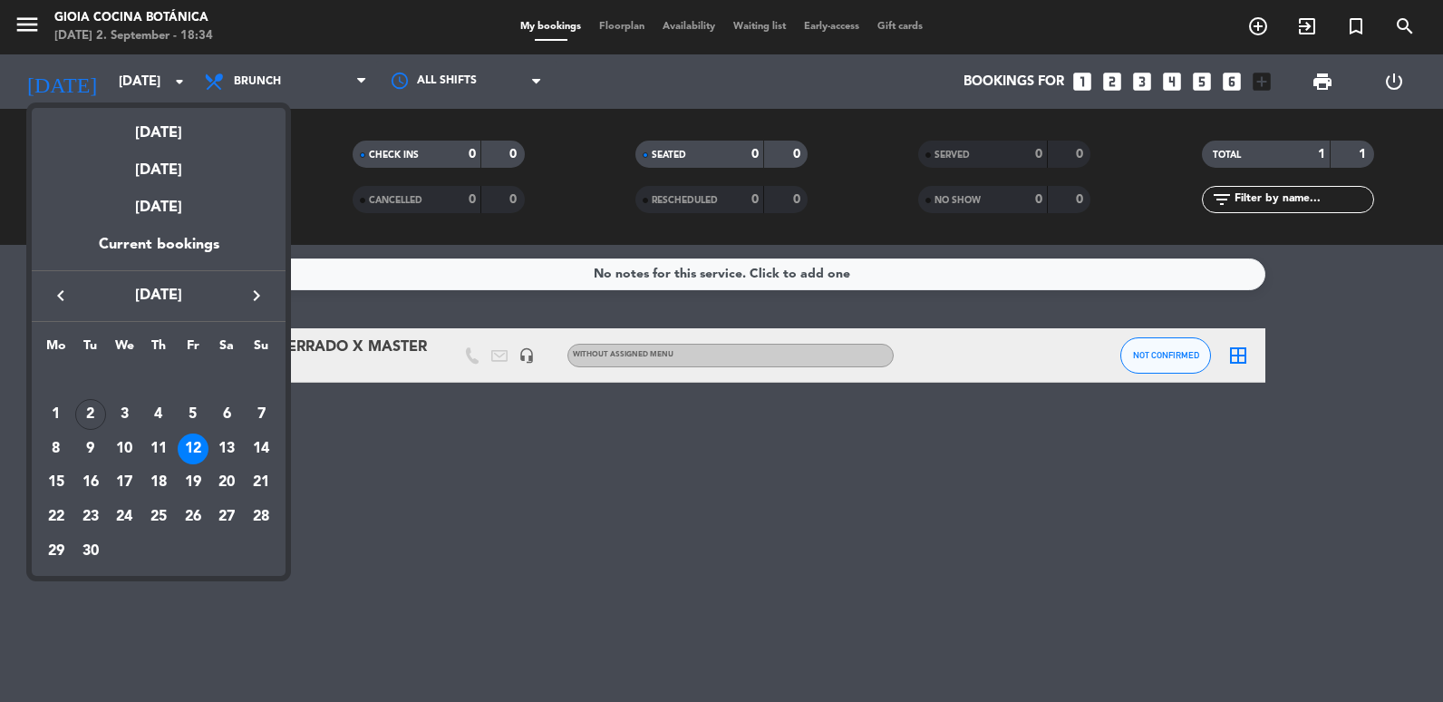
click at [121, 403] on div "3" at bounding box center [124, 414] width 31 height 31
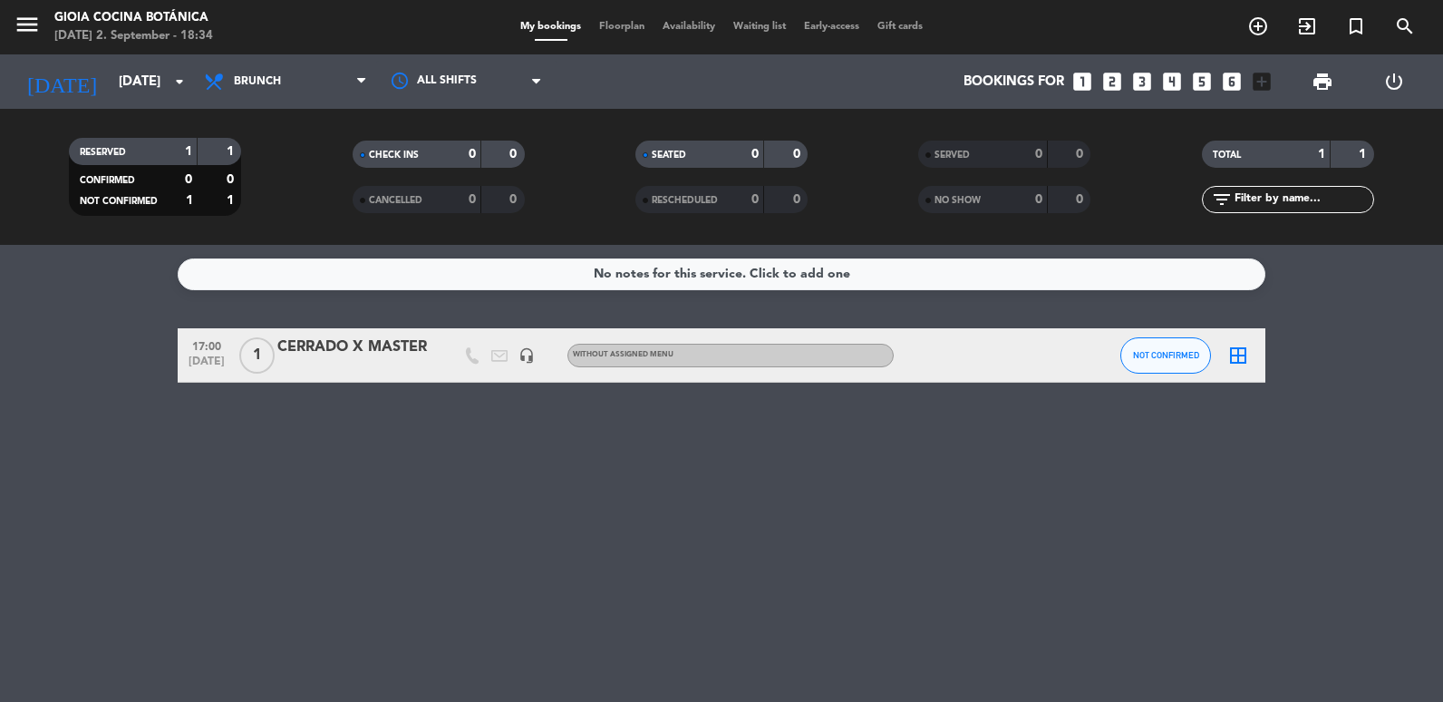
type input "[DATE]"
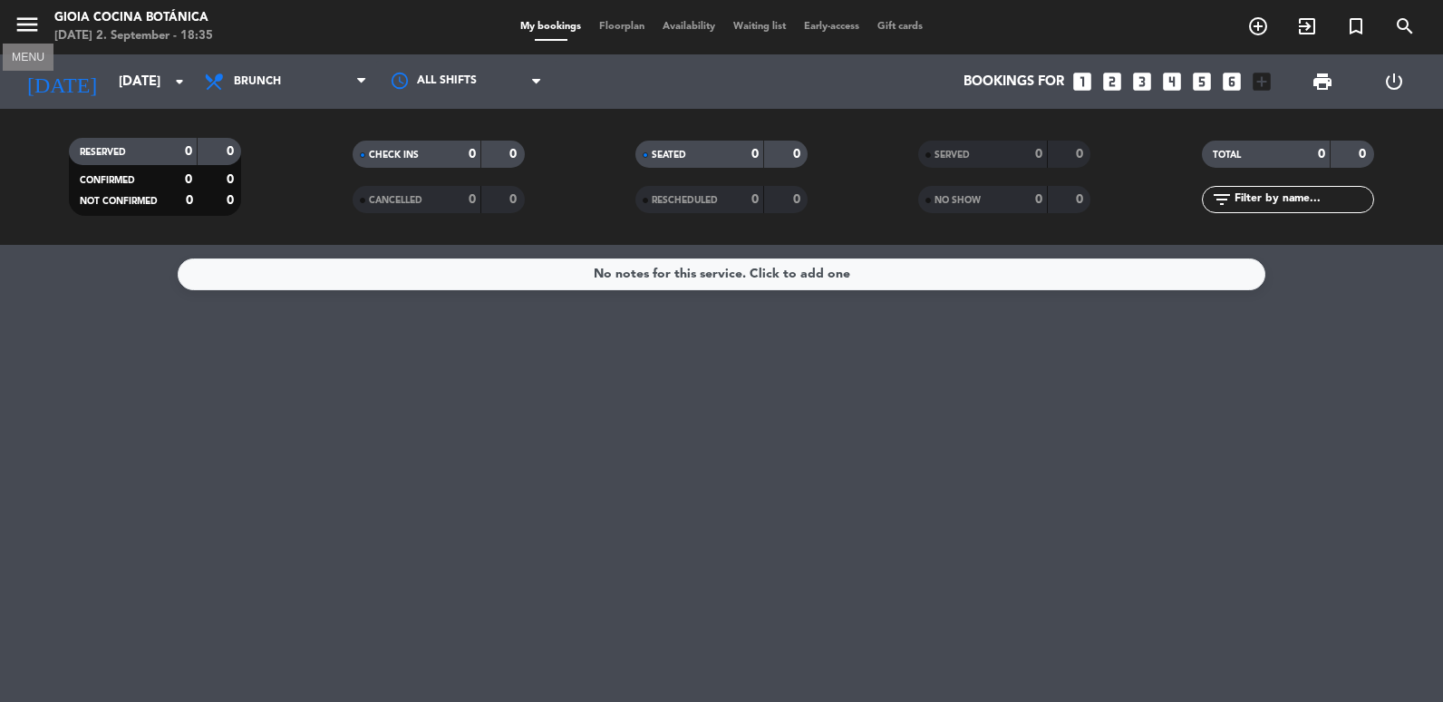
click at [16, 21] on icon "menu" at bounding box center [27, 24] width 27 height 27
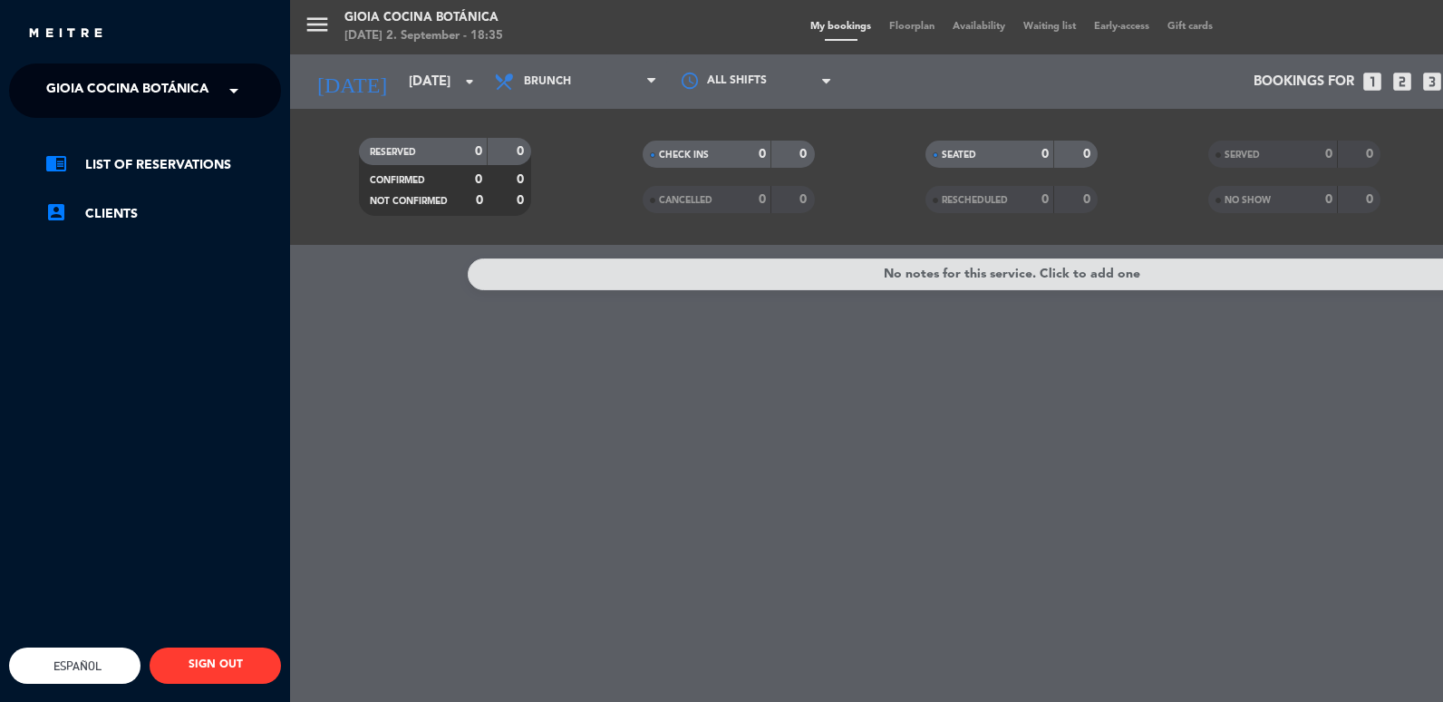
click at [224, 96] on span at bounding box center [238, 91] width 31 height 38
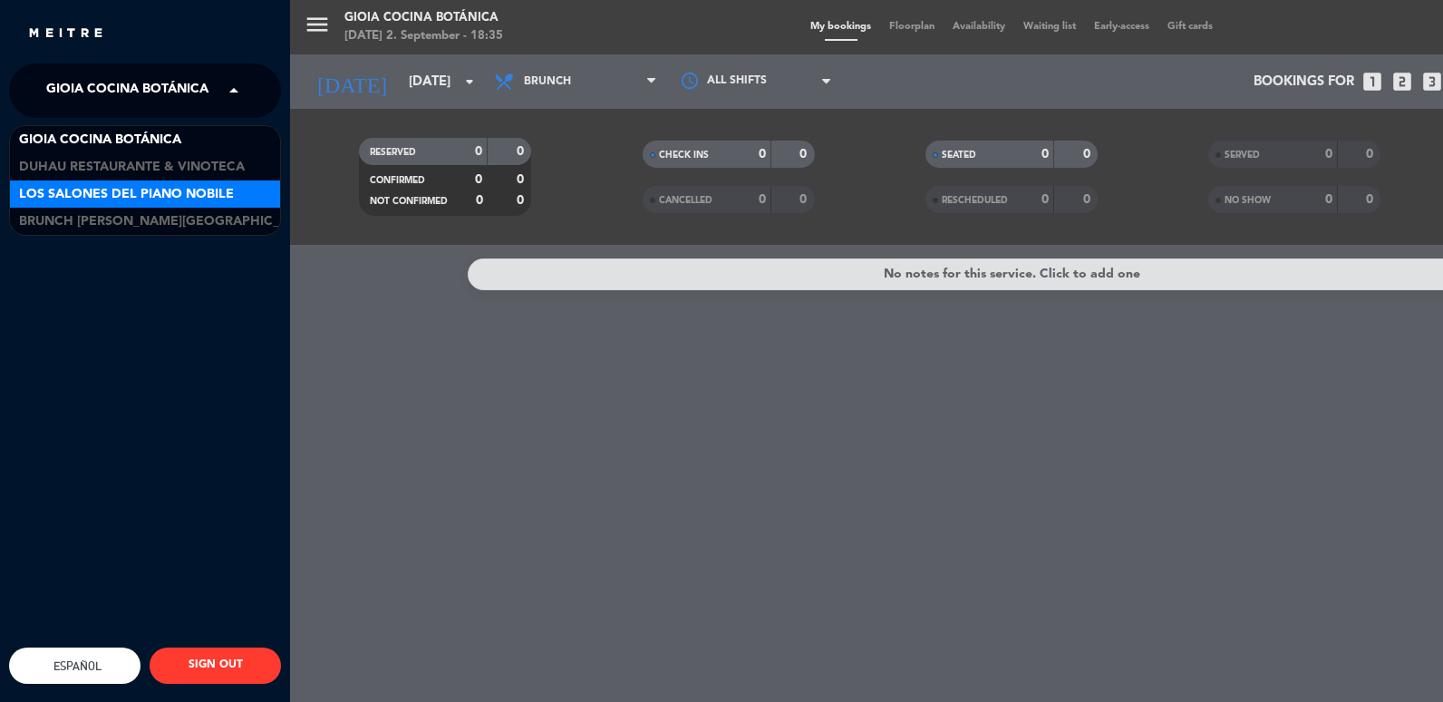
click at [152, 203] on span "Los Salones del Piano Nobile" at bounding box center [126, 194] width 215 height 21
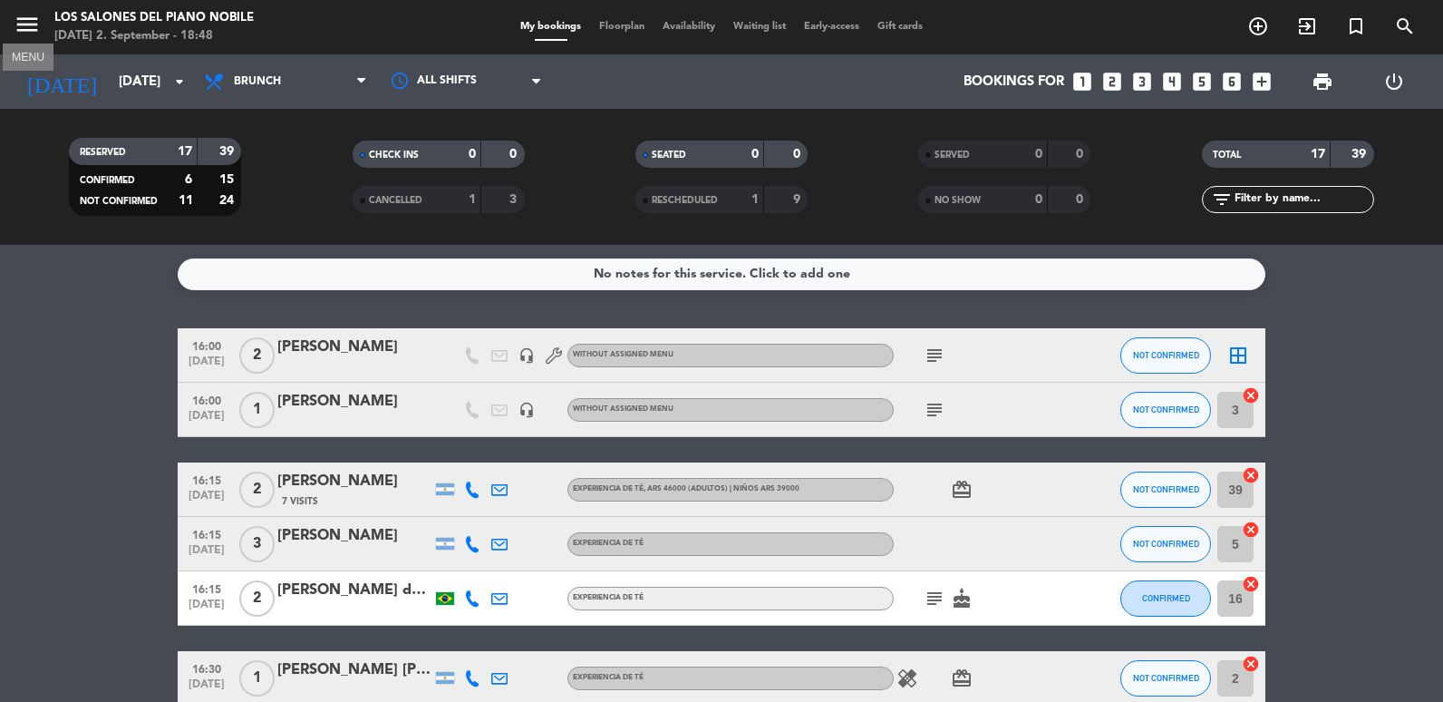
click at [28, 20] on icon "menu" at bounding box center [27, 24] width 27 height 27
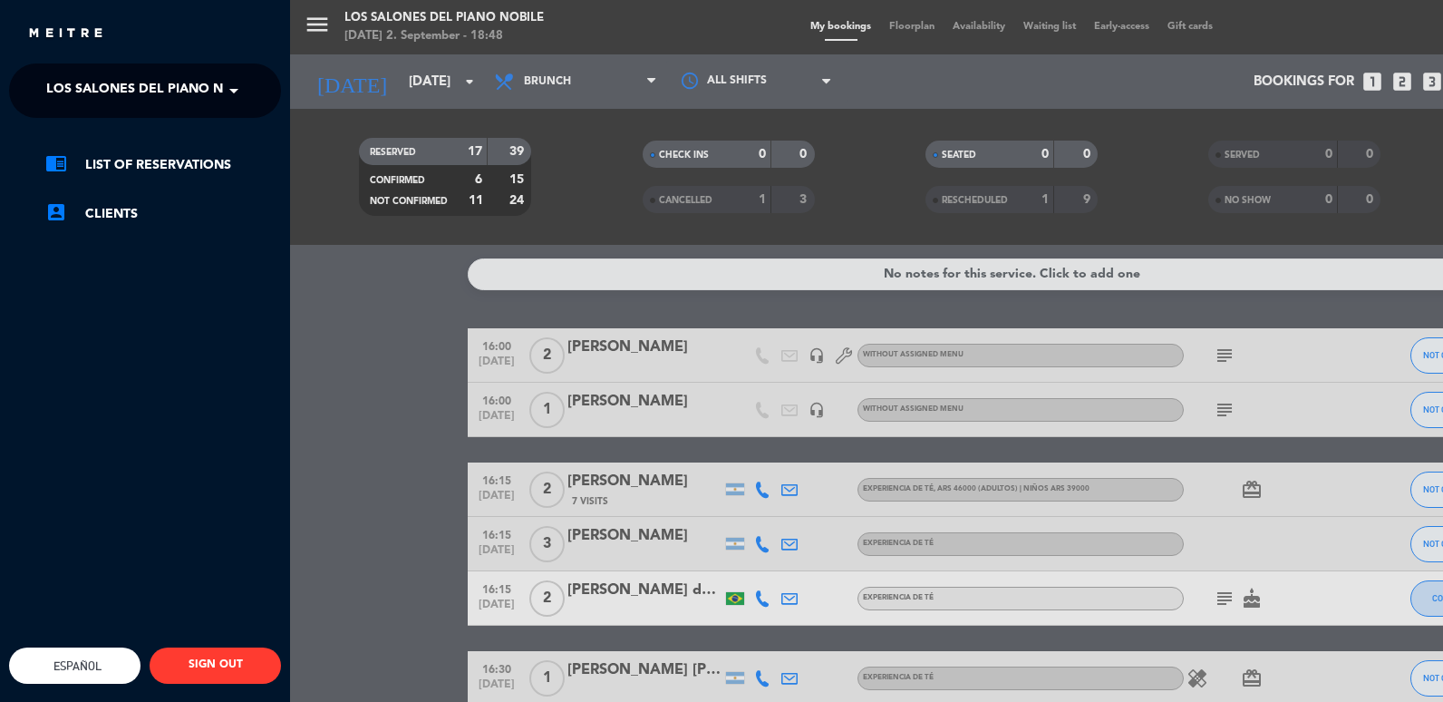
click at [49, 80] on span "Los Salones del Piano Nobile" at bounding box center [153, 91] width 215 height 38
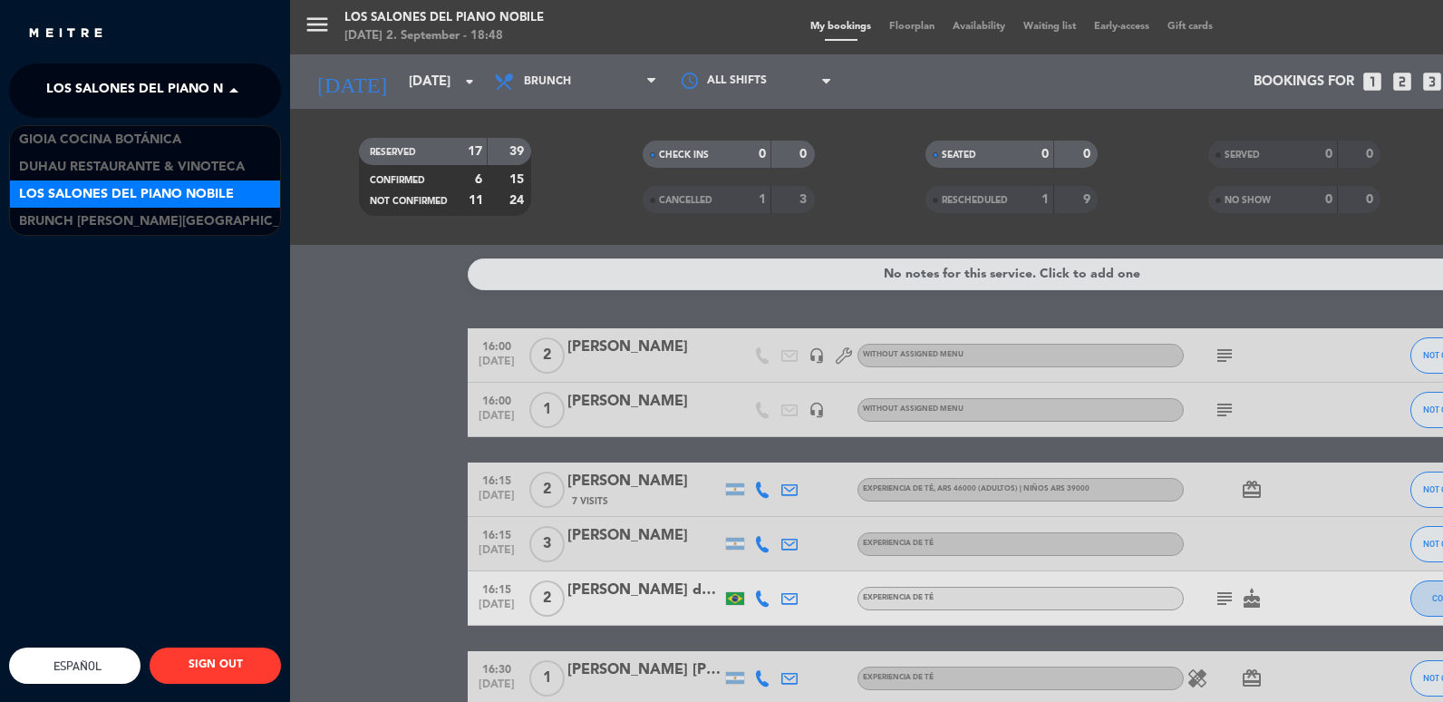
click at [98, 181] on div "Los Salones del Piano Nobile" at bounding box center [145, 193] width 270 height 27
click at [91, 101] on span "Los Salones del Piano Nobile" at bounding box center [153, 91] width 215 height 38
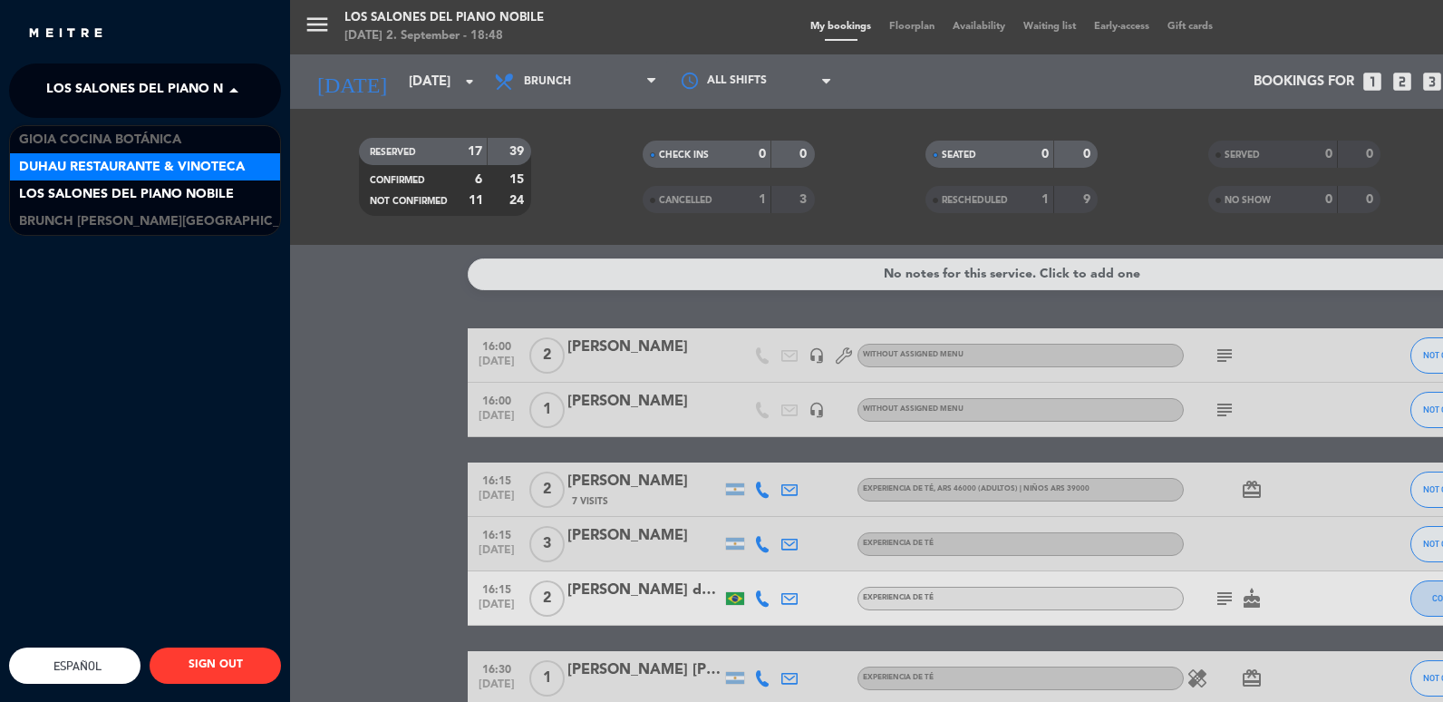
click at [79, 158] on span "Duhau Restaurante & Vinoteca" at bounding box center [132, 167] width 226 height 21
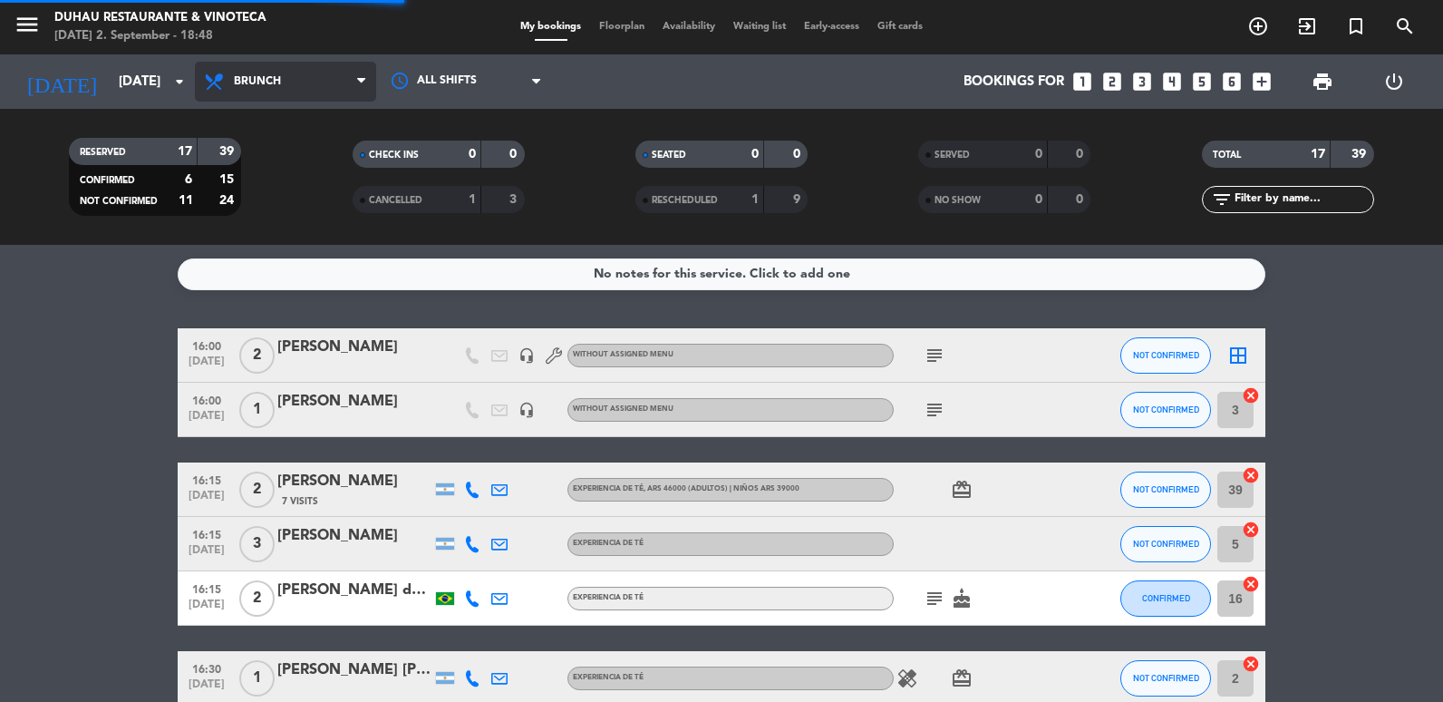
click at [249, 81] on span "Brunch" at bounding box center [257, 81] width 47 height 13
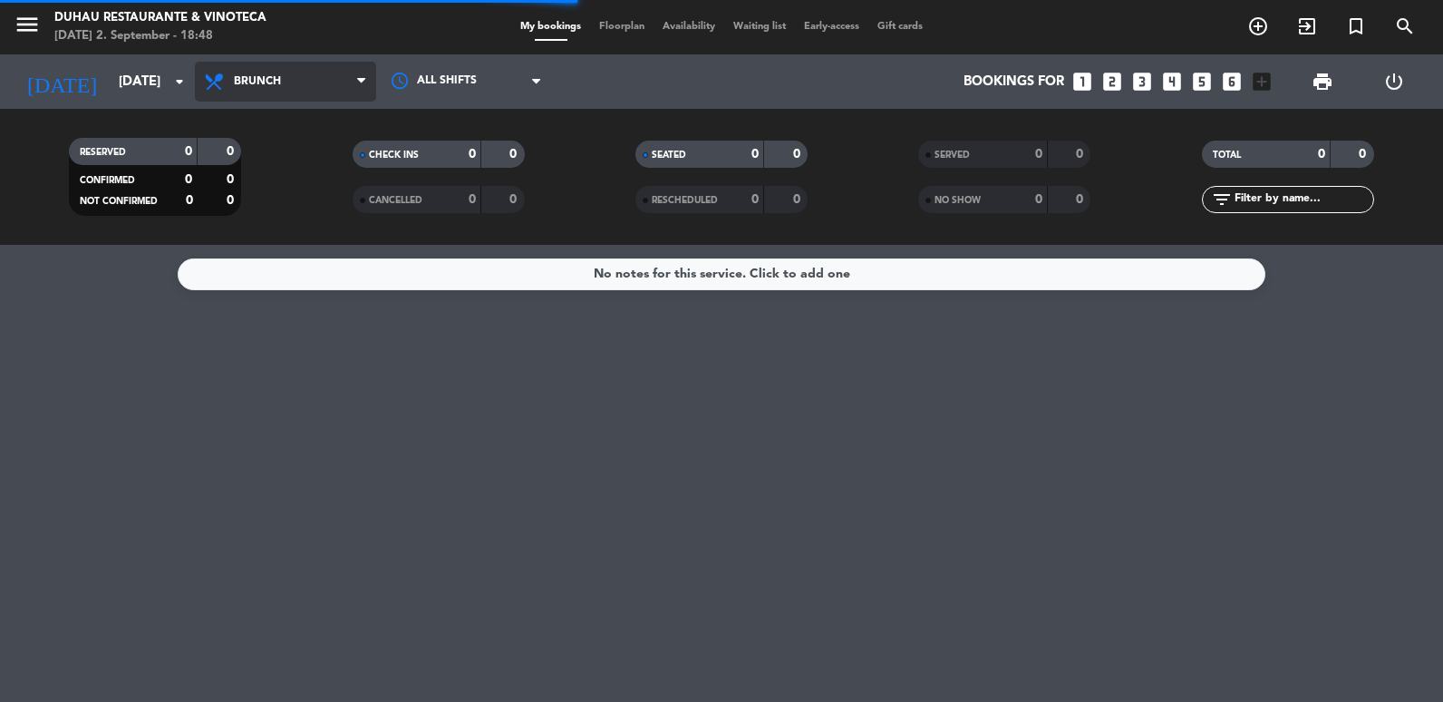
click at [247, 71] on span "Brunch" at bounding box center [285, 82] width 181 height 40
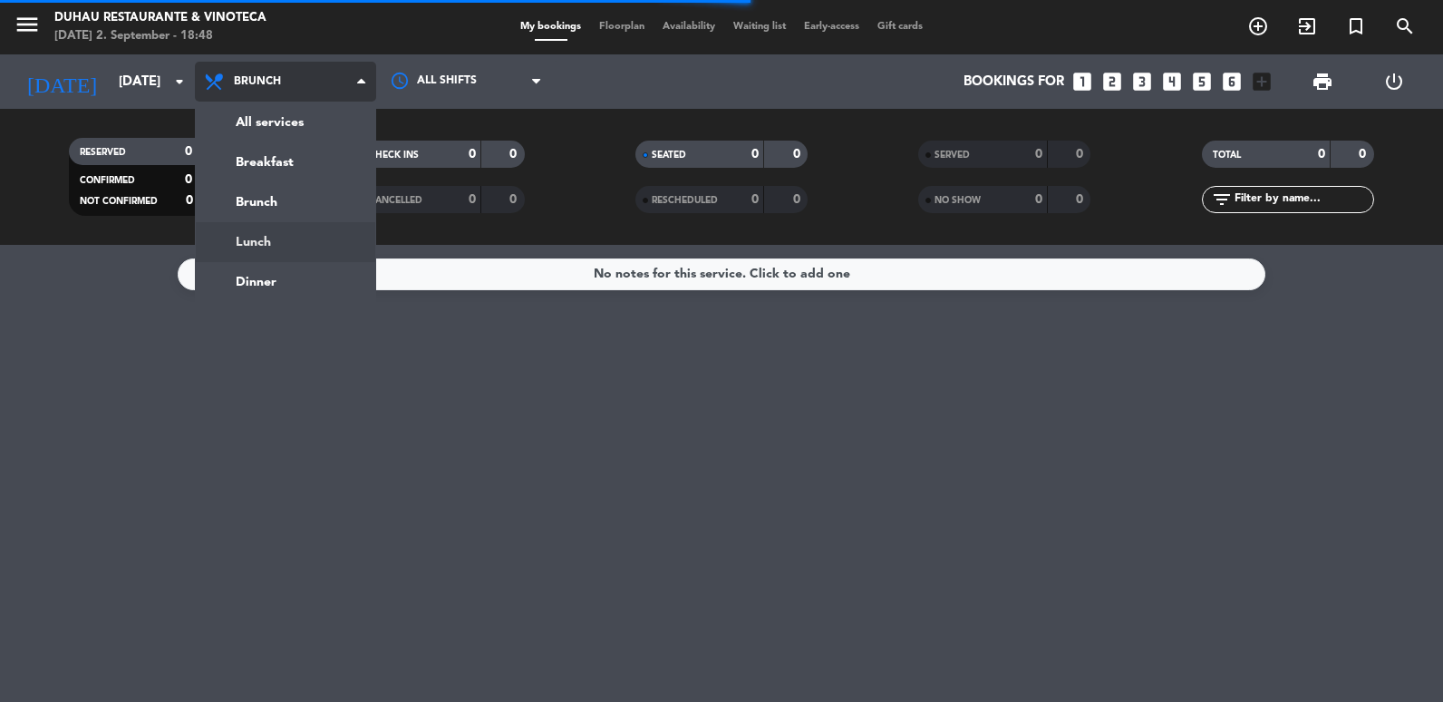
click at [256, 228] on div "menu Duhau Restaurante & Vinoteca [DATE] 2. September - 18:48 My bookings Floor…" at bounding box center [721, 122] width 1443 height 245
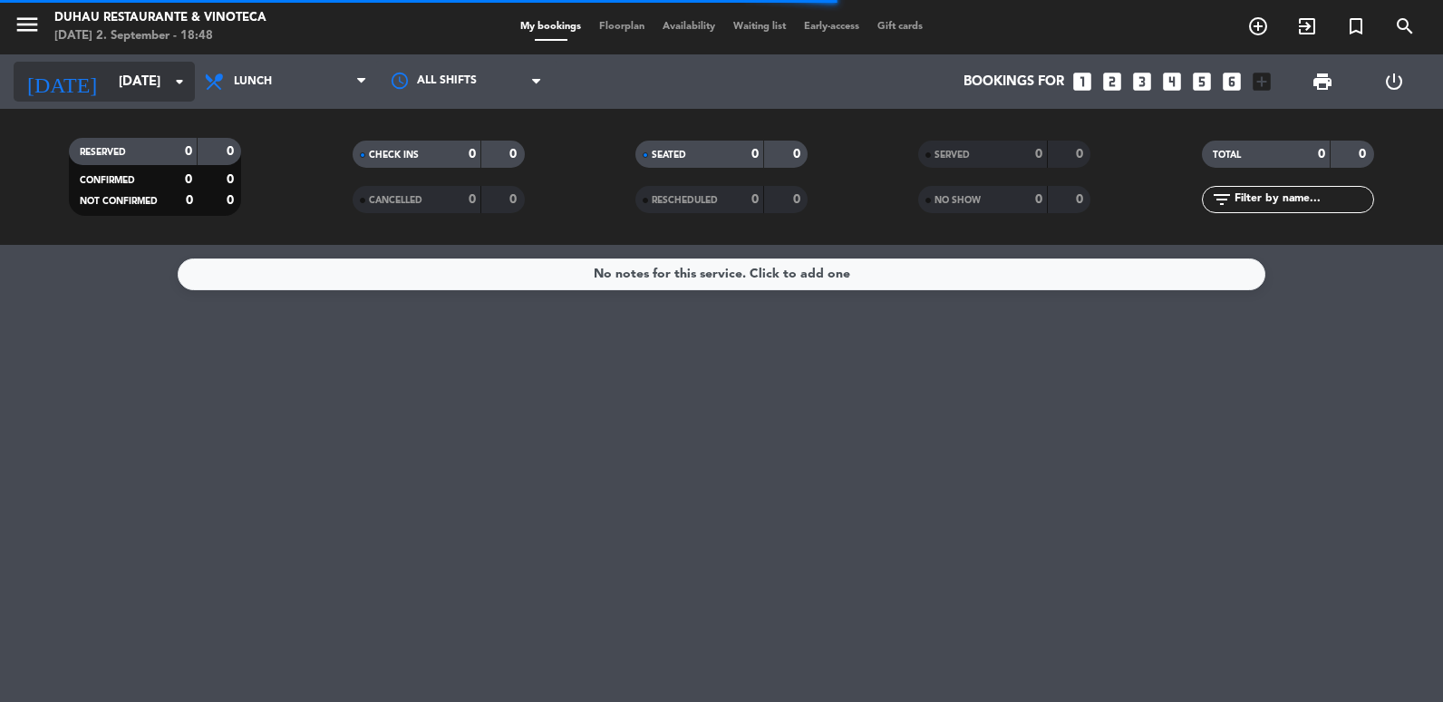
click at [132, 76] on input "[DATE]" at bounding box center [197, 82] width 174 height 34
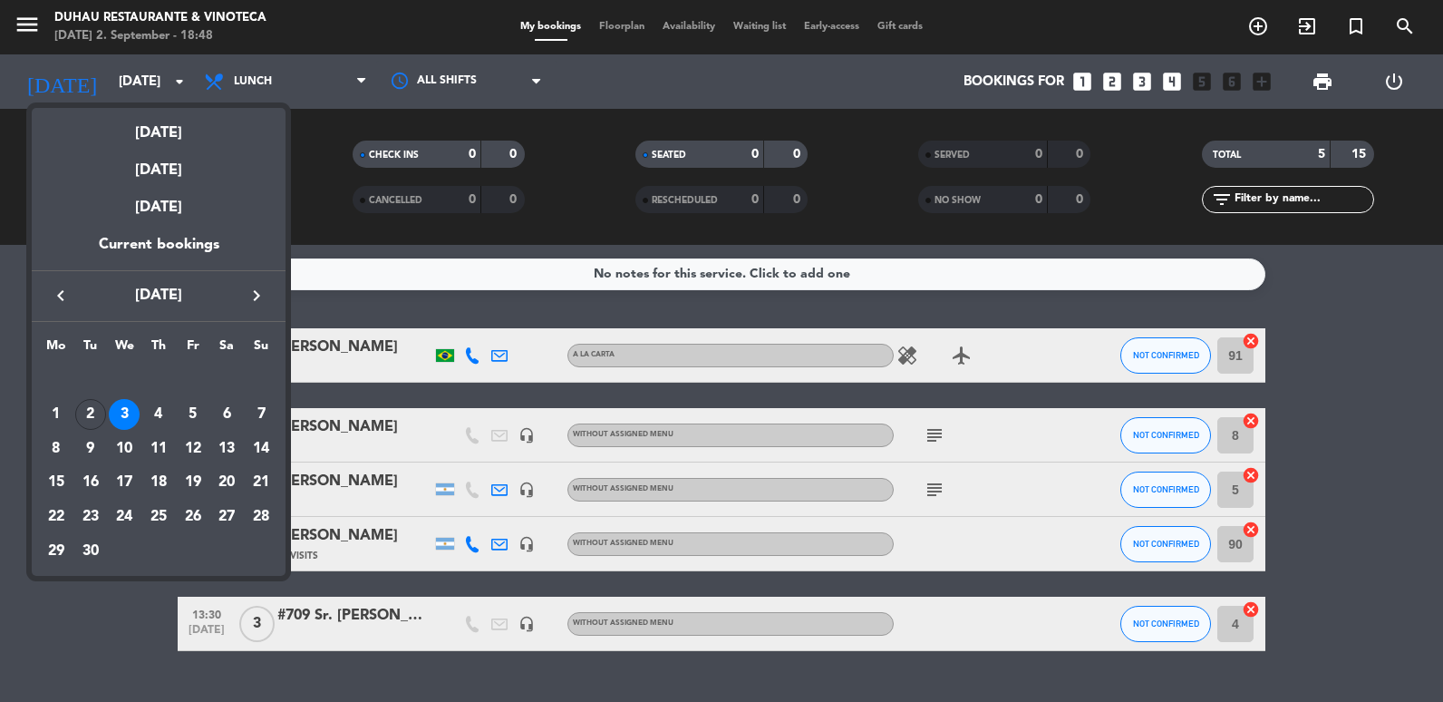
click at [151, 652] on div at bounding box center [721, 351] width 1443 height 702
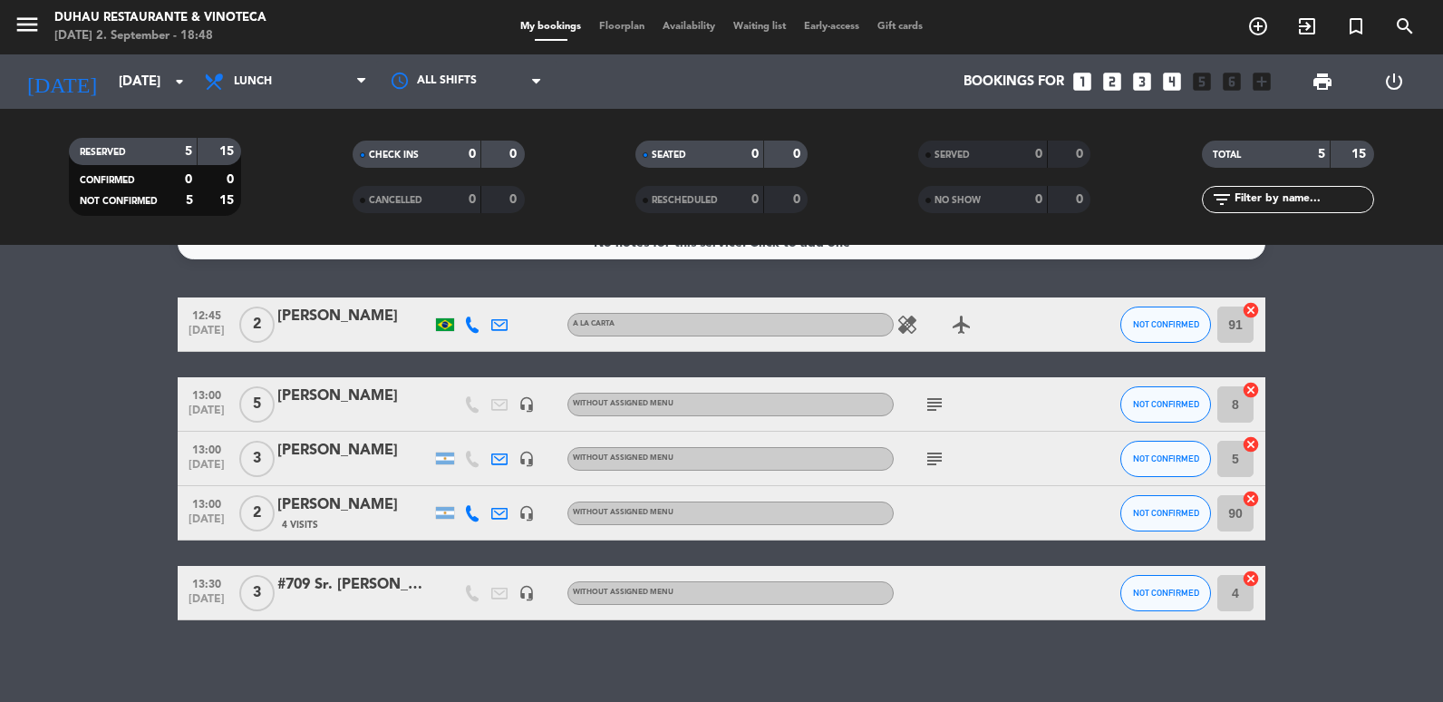
scroll to position [40, 0]
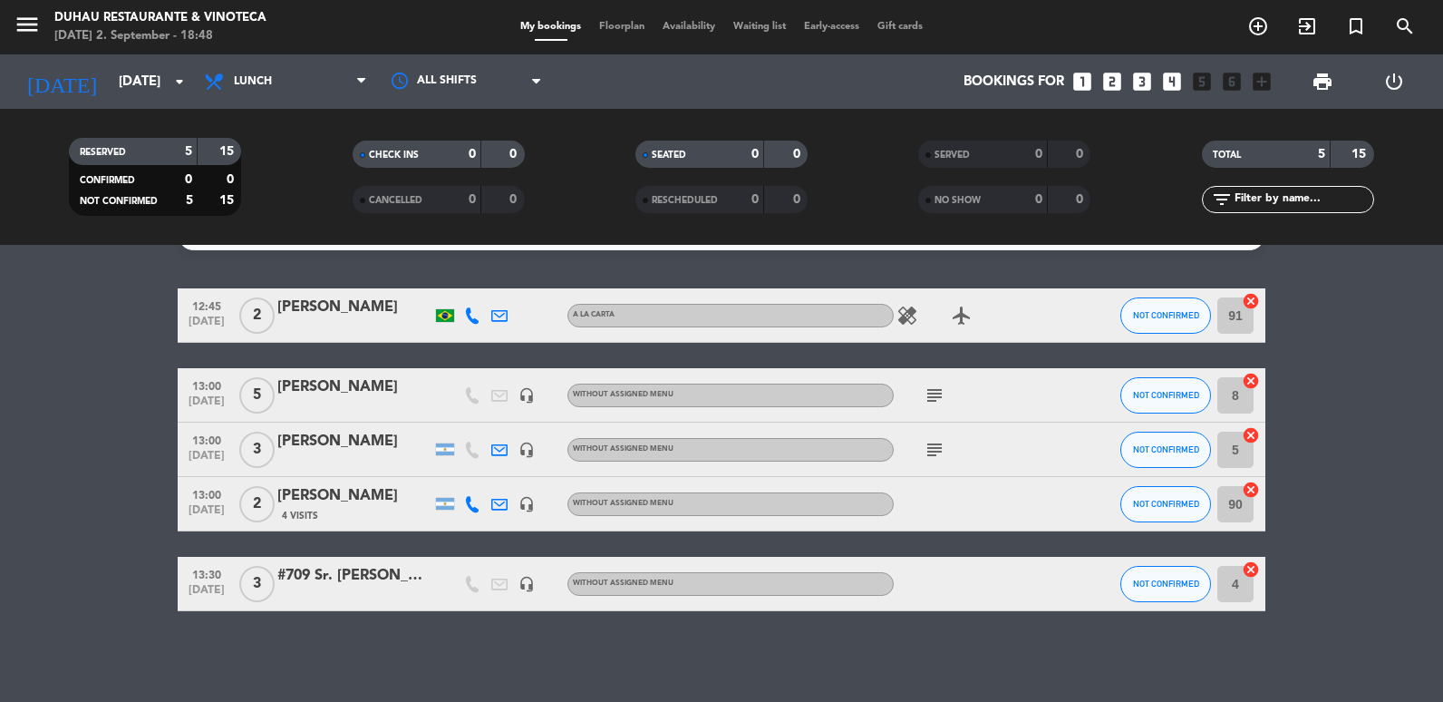
click at [355, 499] on div "[PERSON_NAME]" at bounding box center [354, 496] width 154 height 24
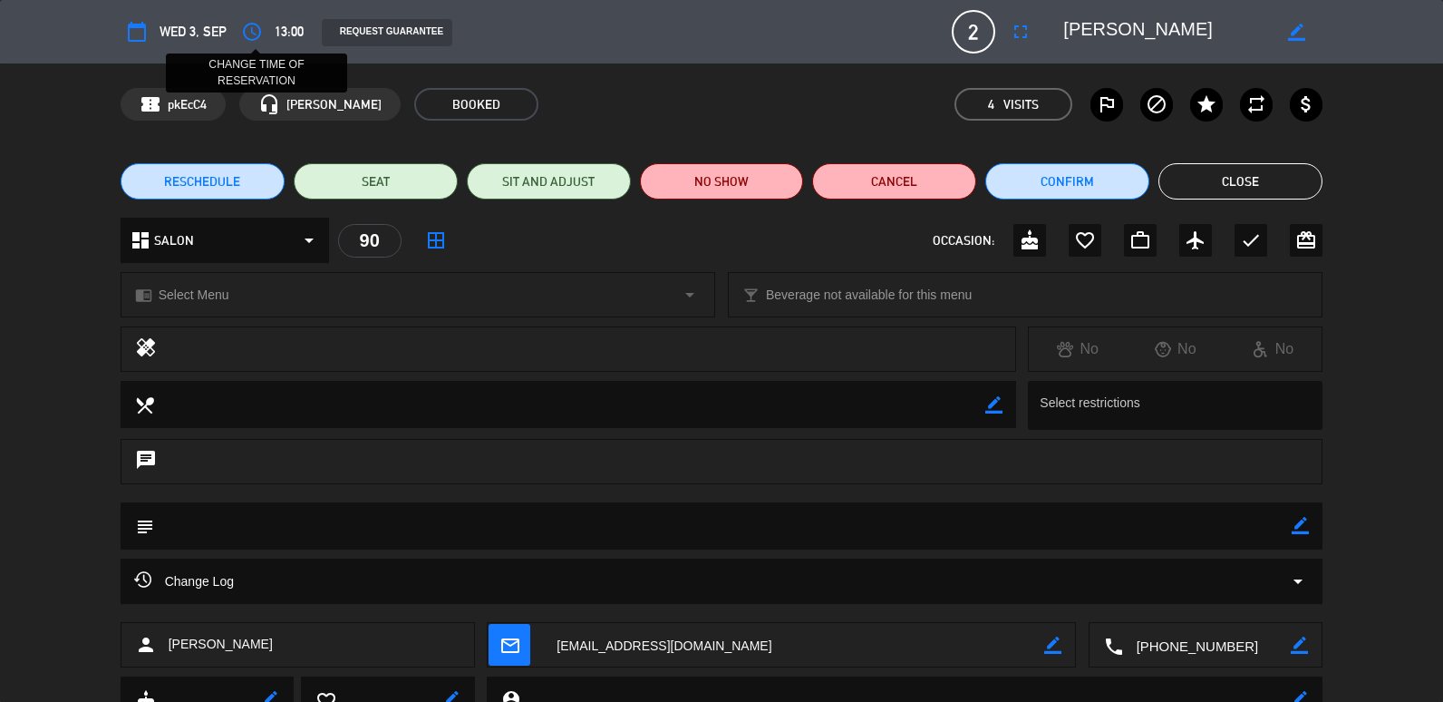
click at [248, 34] on icon "access_time" at bounding box center [252, 32] width 22 height 22
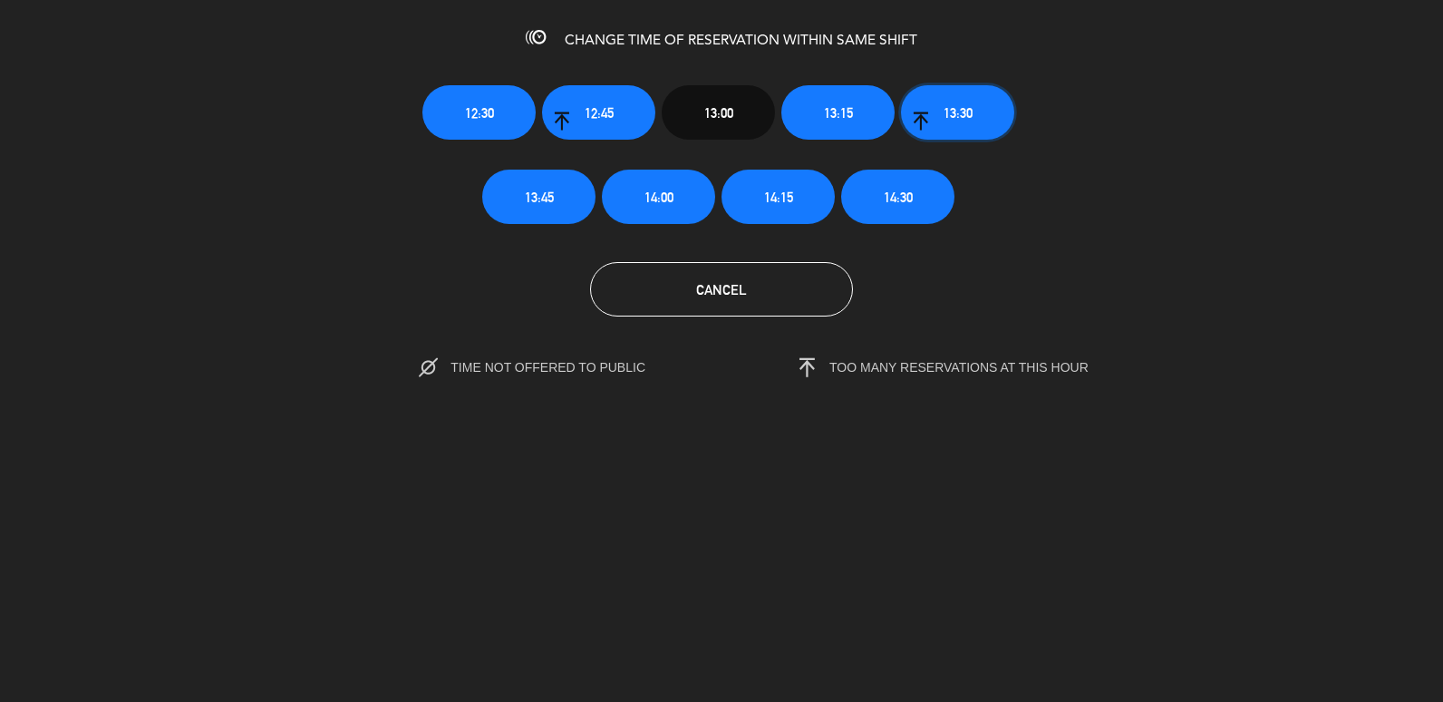
click at [957, 100] on button "13:30" at bounding box center [957, 112] width 113 height 54
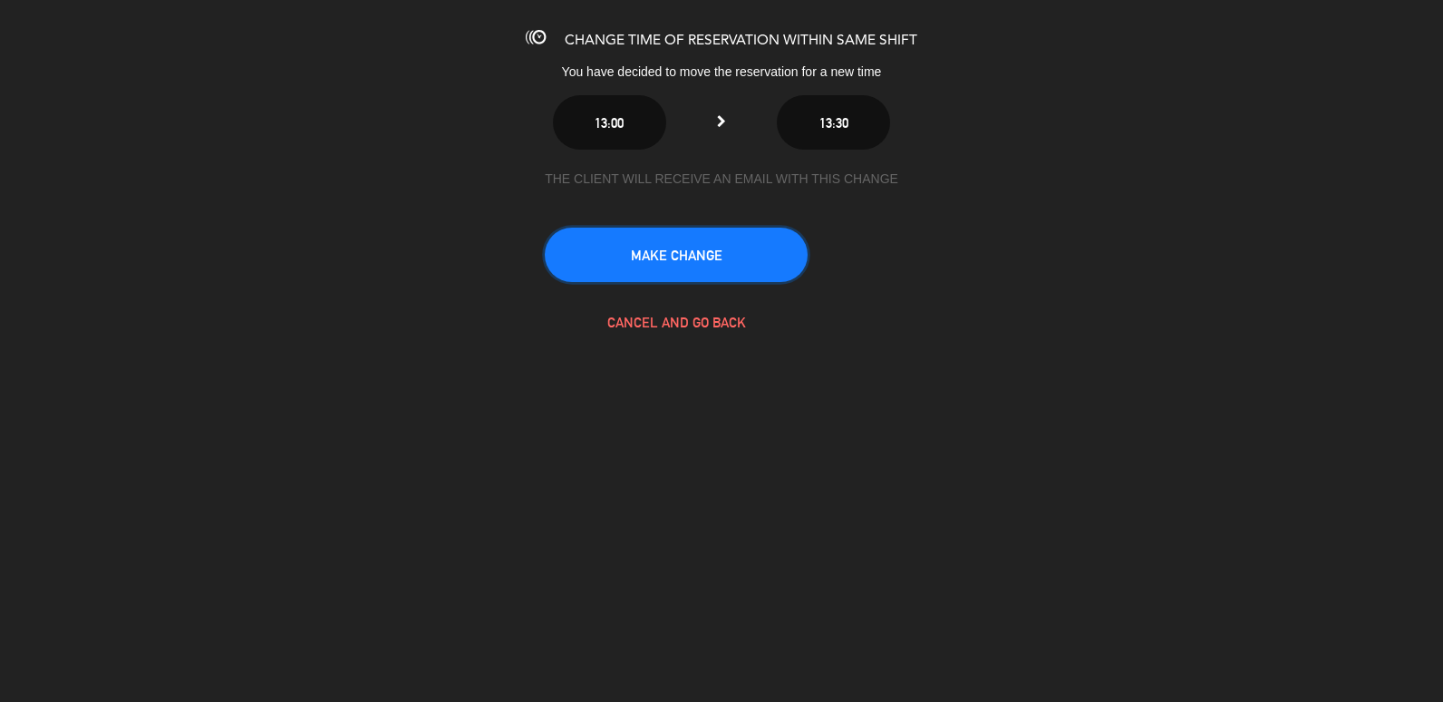
click at [664, 260] on button "MAKE CHANGE" at bounding box center [676, 255] width 263 height 54
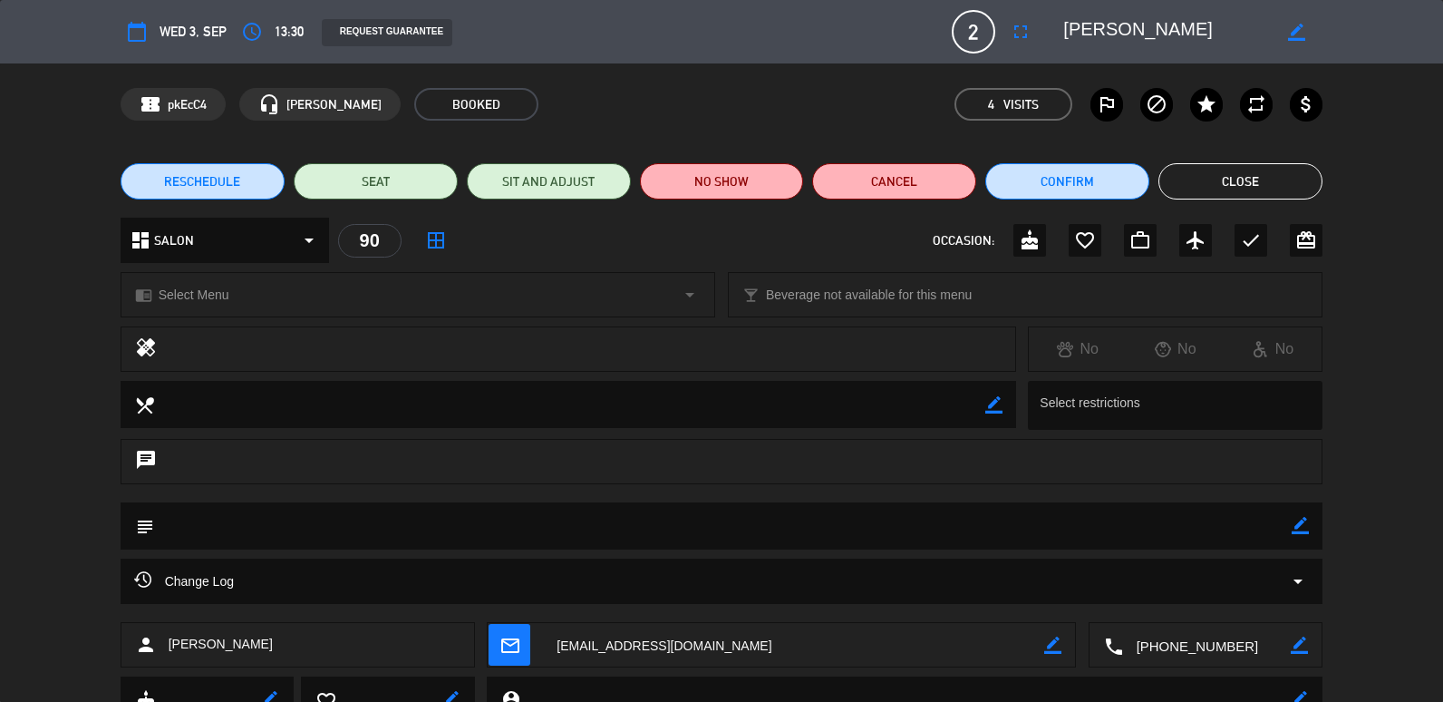
click at [1271, 178] on button "Close" at bounding box center [1241, 181] width 164 height 36
